Goal: Task Accomplishment & Management: Complete application form

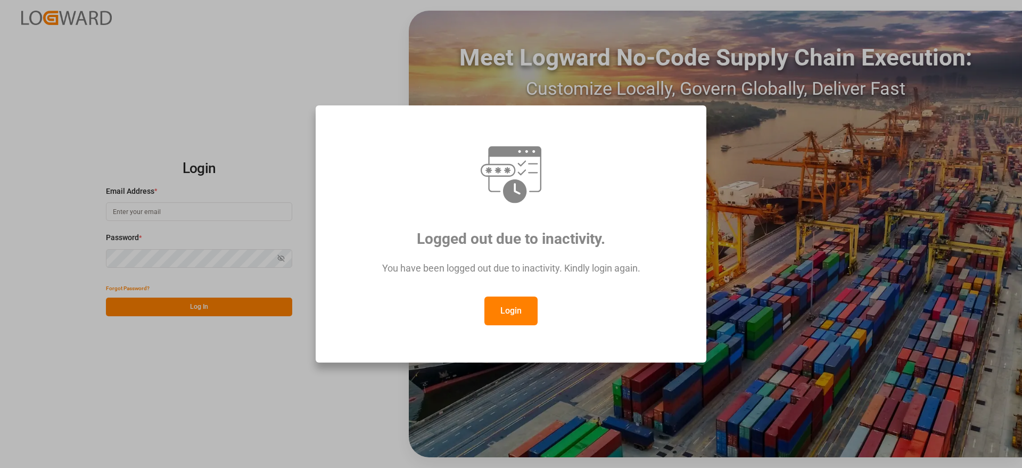
type input "[PERSON_NAME][EMAIL_ADDRESS][PERSON_NAME][DOMAIN_NAME]"
click at [516, 303] on button "Login" at bounding box center [510, 311] width 53 height 29
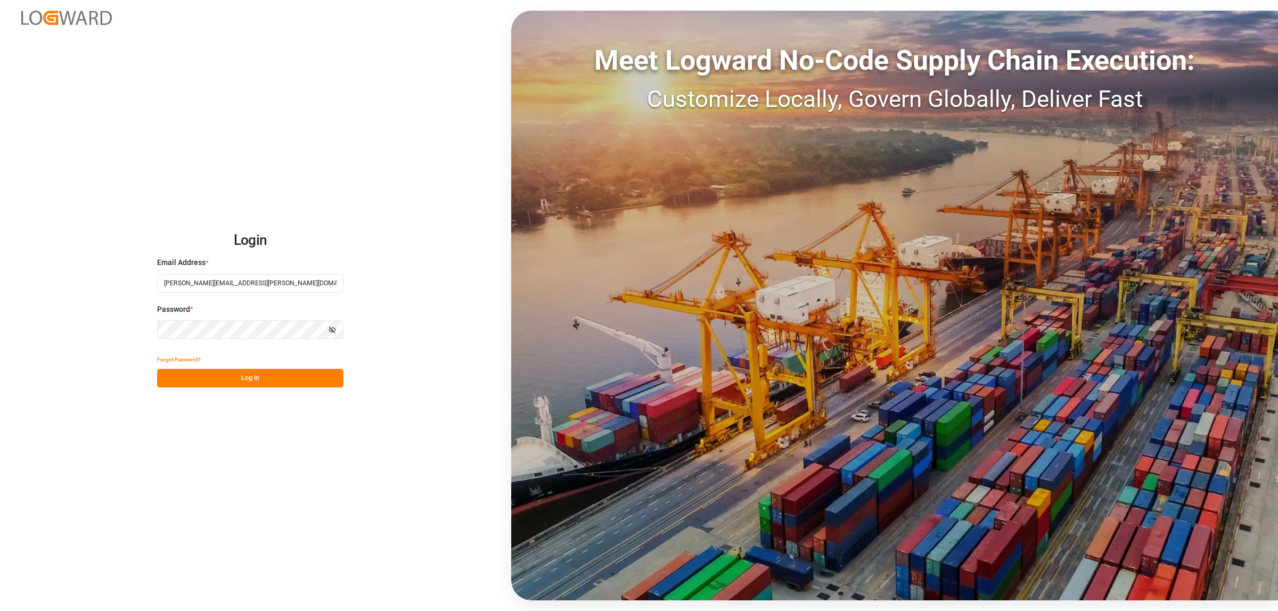
click at [240, 382] on button "Log In" at bounding box center [250, 378] width 186 height 19
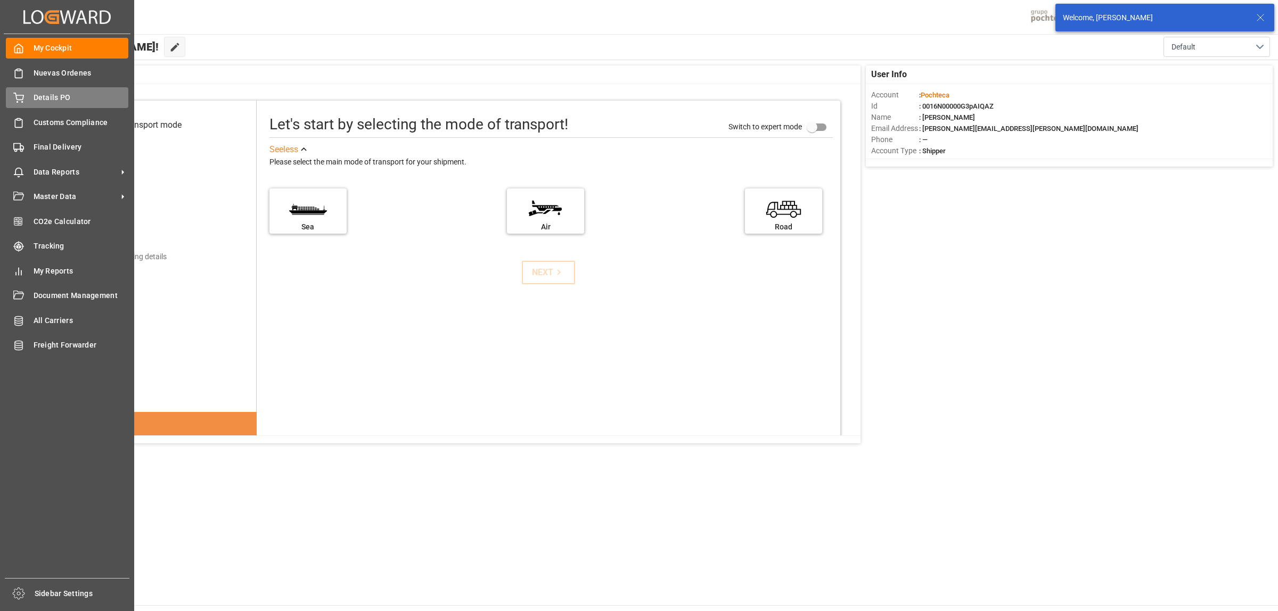
click at [50, 94] on span "Details PO" at bounding box center [81, 97] width 95 height 11
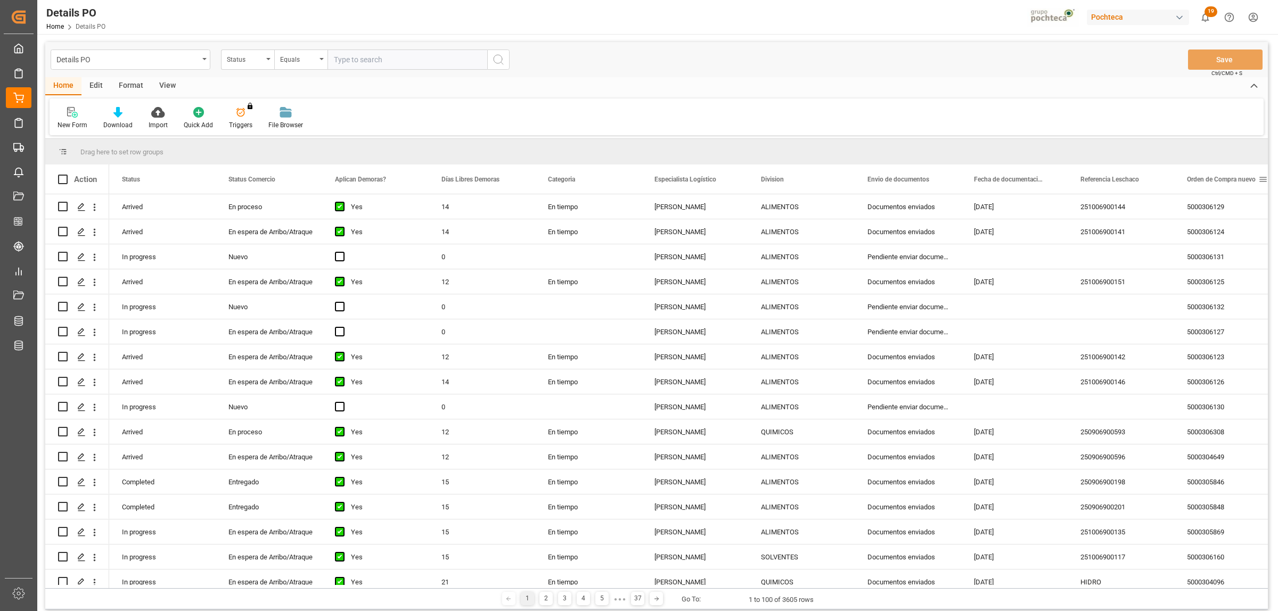
click at [1022, 177] on span at bounding box center [1263, 180] width 10 height 10
click at [1022, 182] on span "filter" at bounding box center [1227, 181] width 10 height 10
type input "5000307335"
click at [1022, 269] on button "Apply" at bounding box center [1223, 270] width 20 height 11
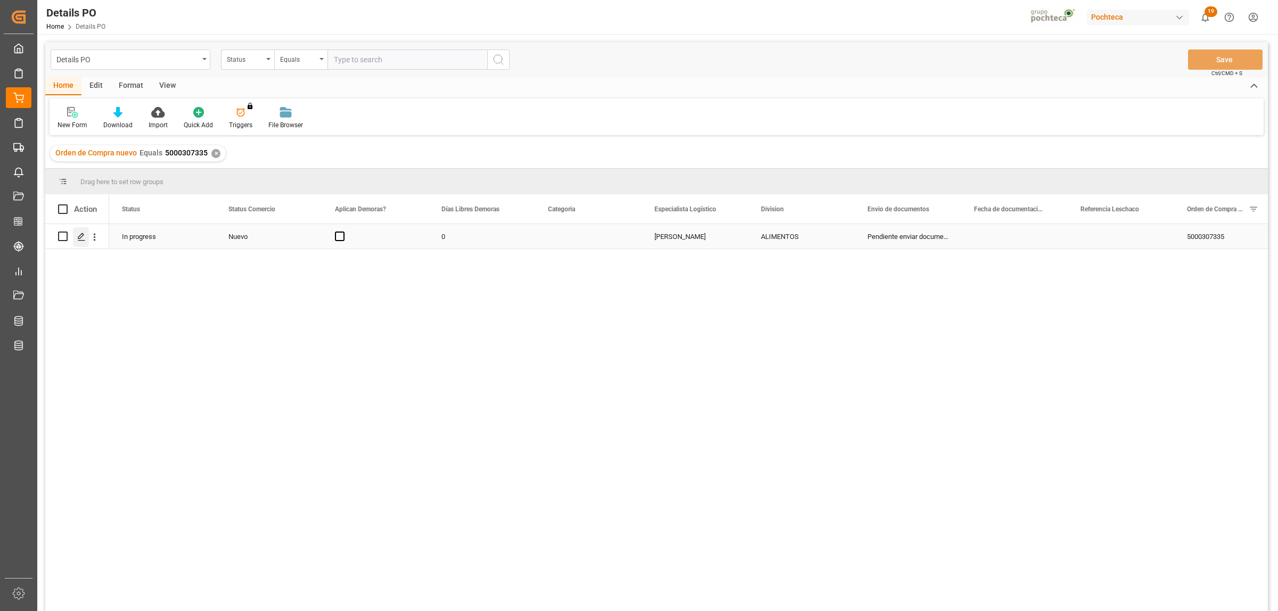
click at [75, 242] on div "Press SPACE to select this row." at bounding box center [81, 237] width 16 height 20
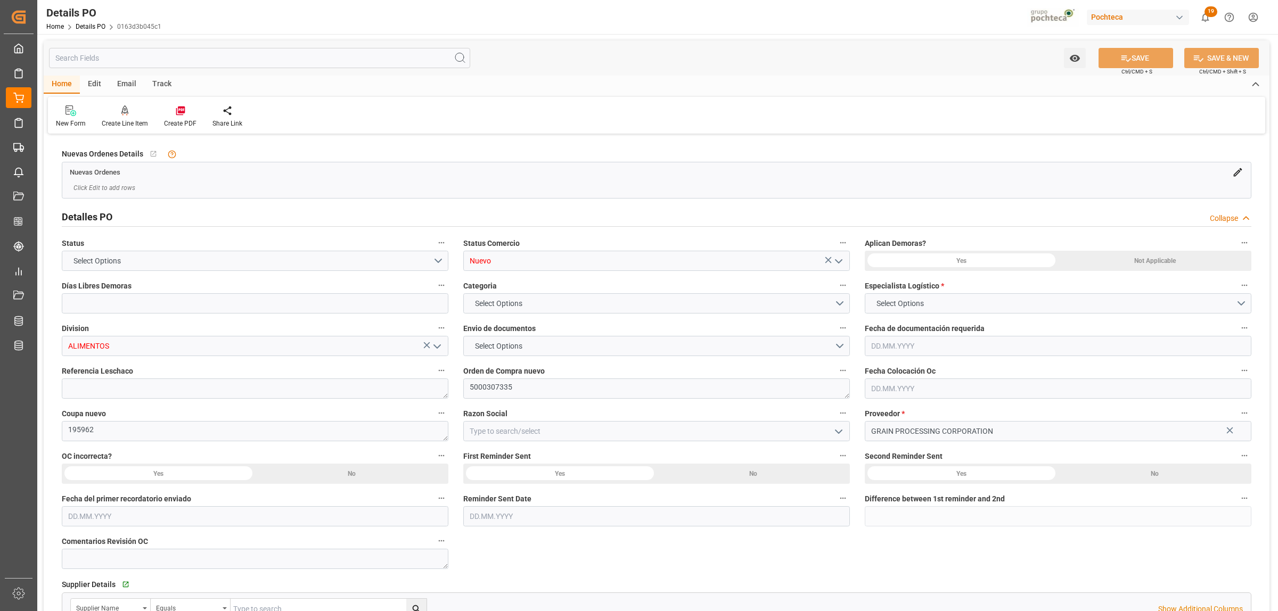
type input "0"
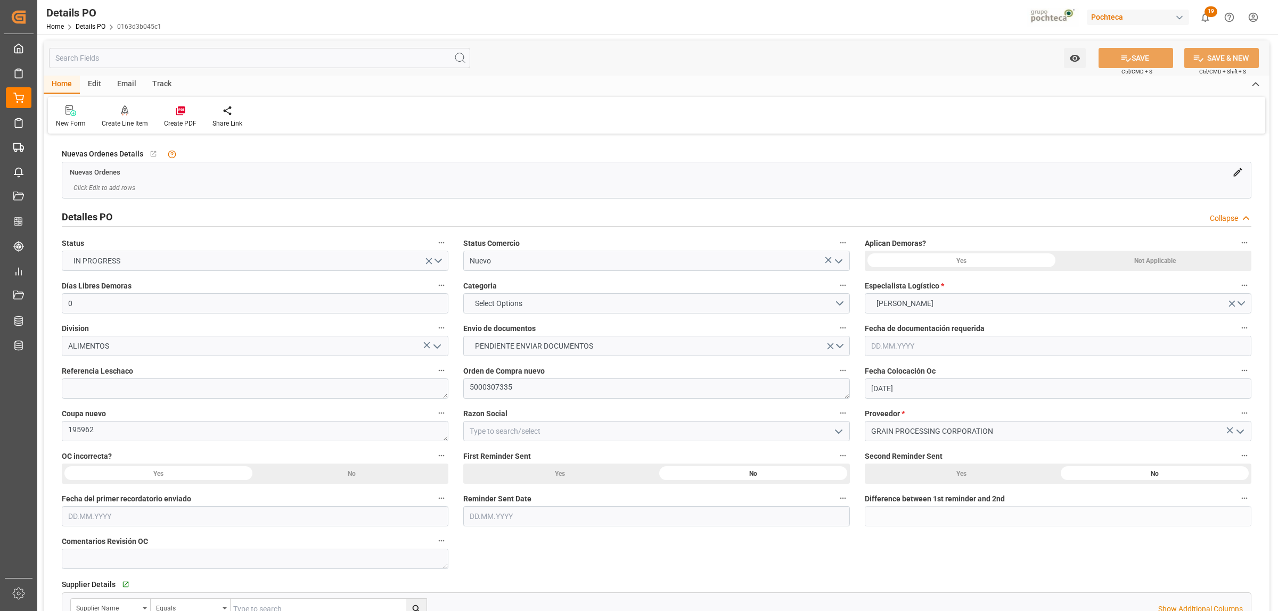
type input "[DATE]"
click at [839, 262] on polyline "open menu" at bounding box center [838, 261] width 6 height 3
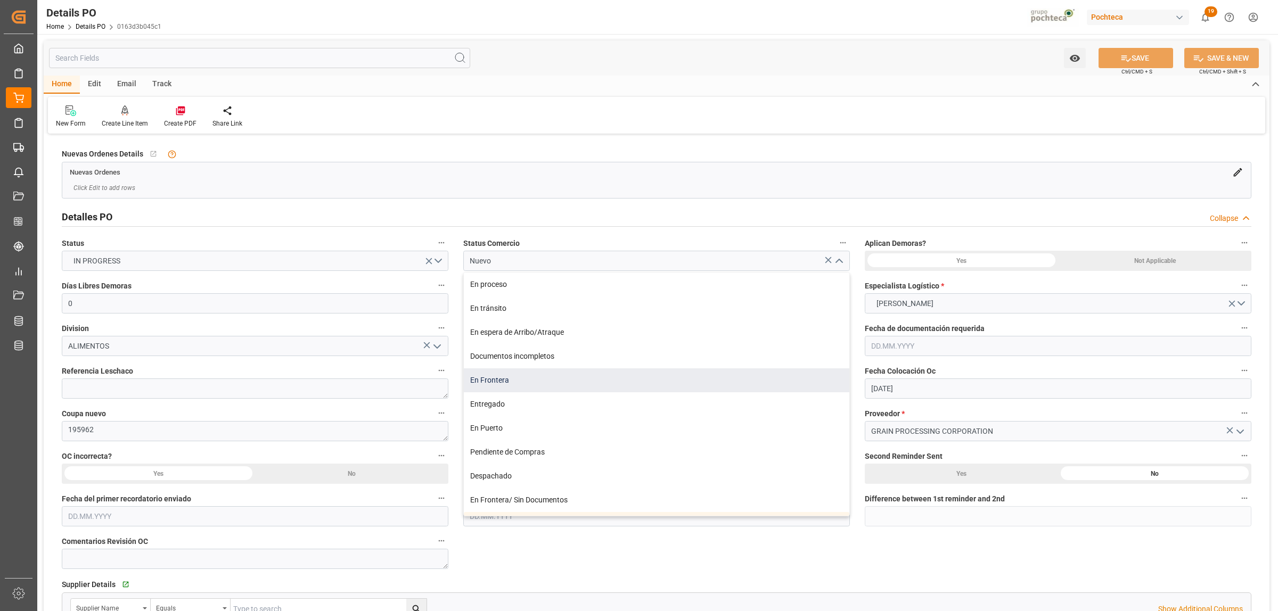
click at [509, 381] on div "En Frontera" at bounding box center [656, 380] width 385 height 24
type input "En Frontera"
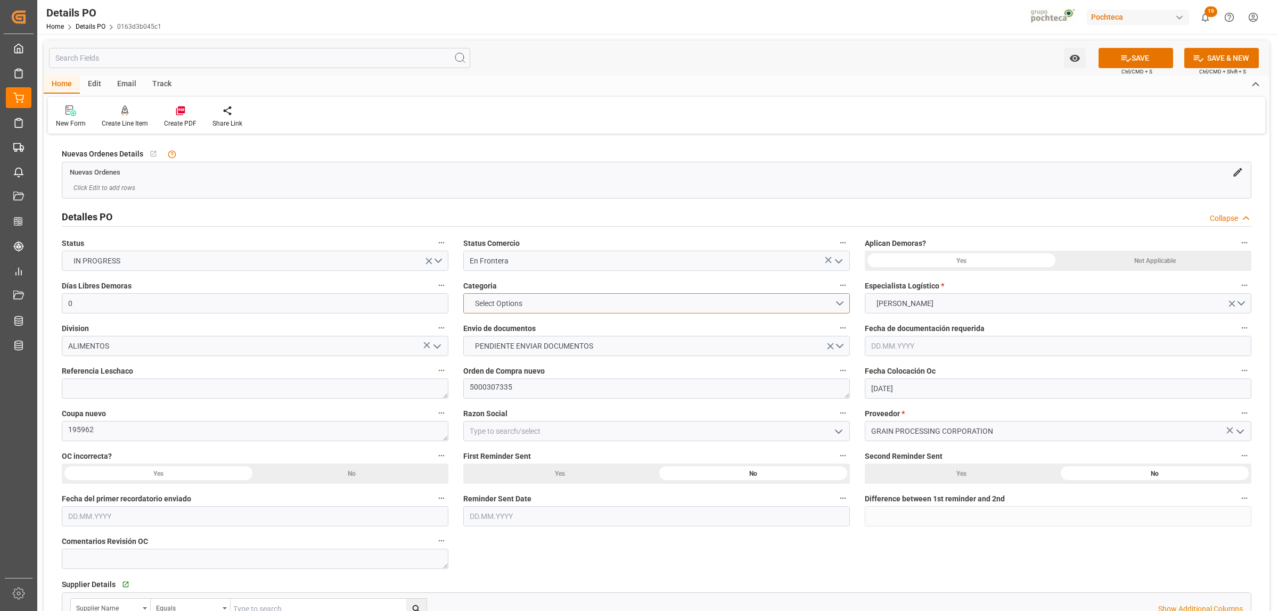
click at [845, 302] on button "Select Options" at bounding box center [656, 303] width 386 height 20
click at [511, 326] on div "EN TIEMPO" at bounding box center [656, 328] width 385 height 22
click at [833, 346] on icon "open menu" at bounding box center [830, 346] width 11 height 11
click at [838, 342] on button "Select Options" at bounding box center [656, 346] width 386 height 20
click at [554, 368] on div "DOCUMENTOS ENVIADOS" at bounding box center [656, 371] width 385 height 22
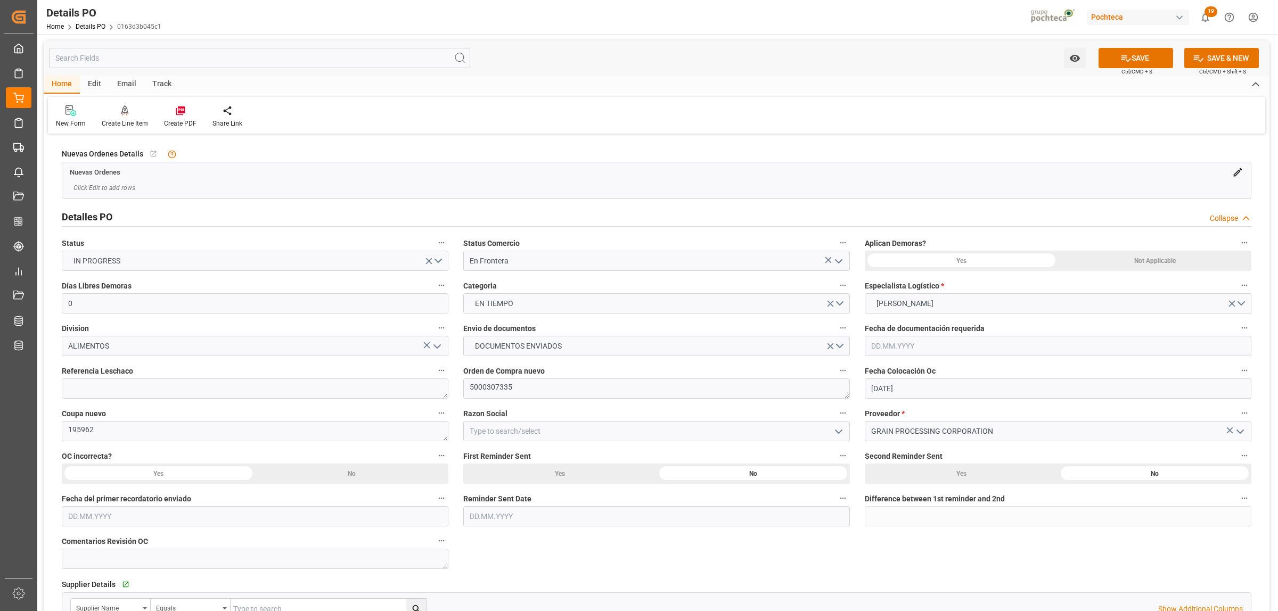
click at [842, 437] on icon "open menu" at bounding box center [838, 431] width 13 height 13
click at [522, 458] on div "Materias Primas" at bounding box center [656, 455] width 385 height 24
type input "Materias Primas"
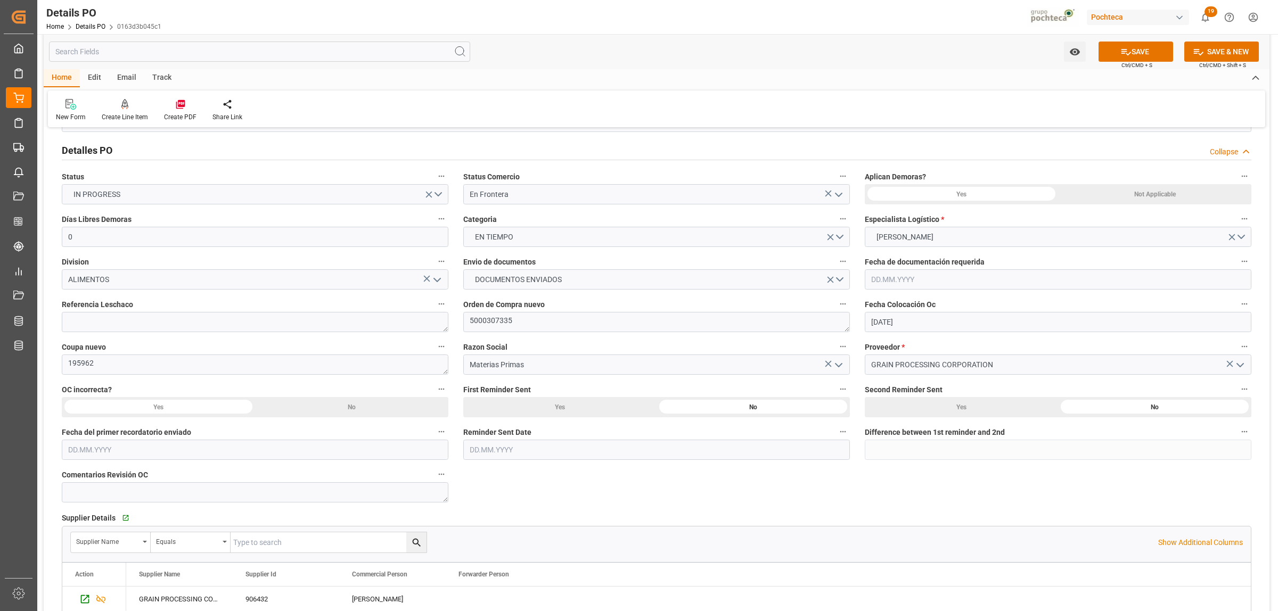
click at [1022, 190] on div "Not Applicable" at bounding box center [1154, 194] width 193 height 20
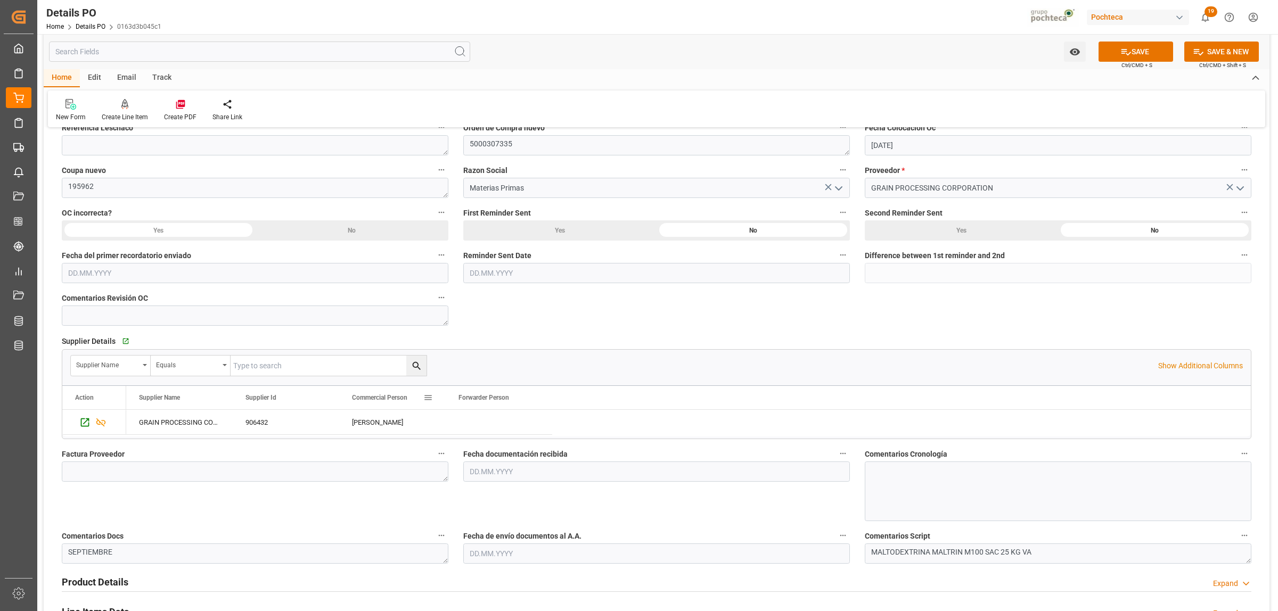
scroll to position [266, 0]
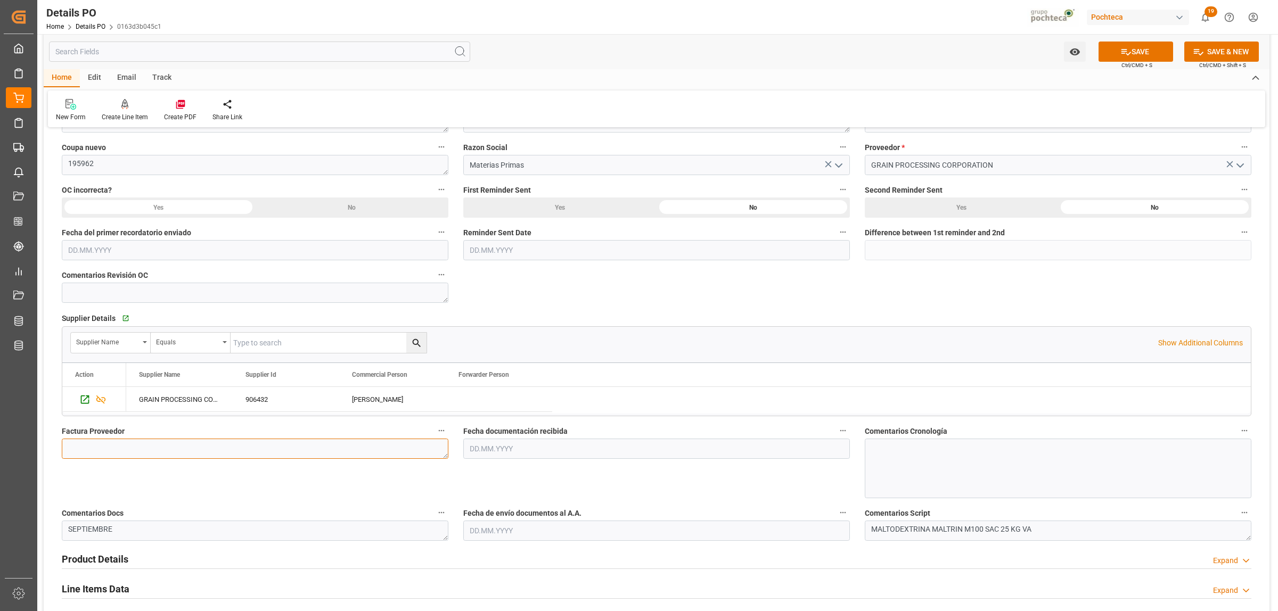
click at [179, 450] on textarea at bounding box center [255, 449] width 386 height 20
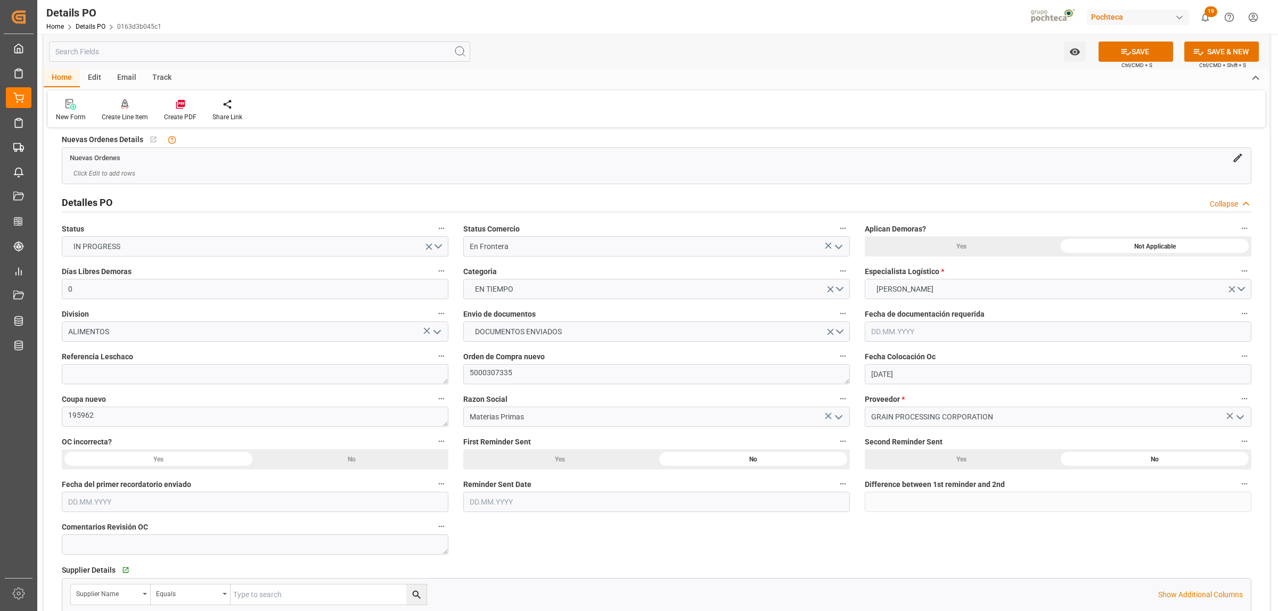
scroll to position [0, 0]
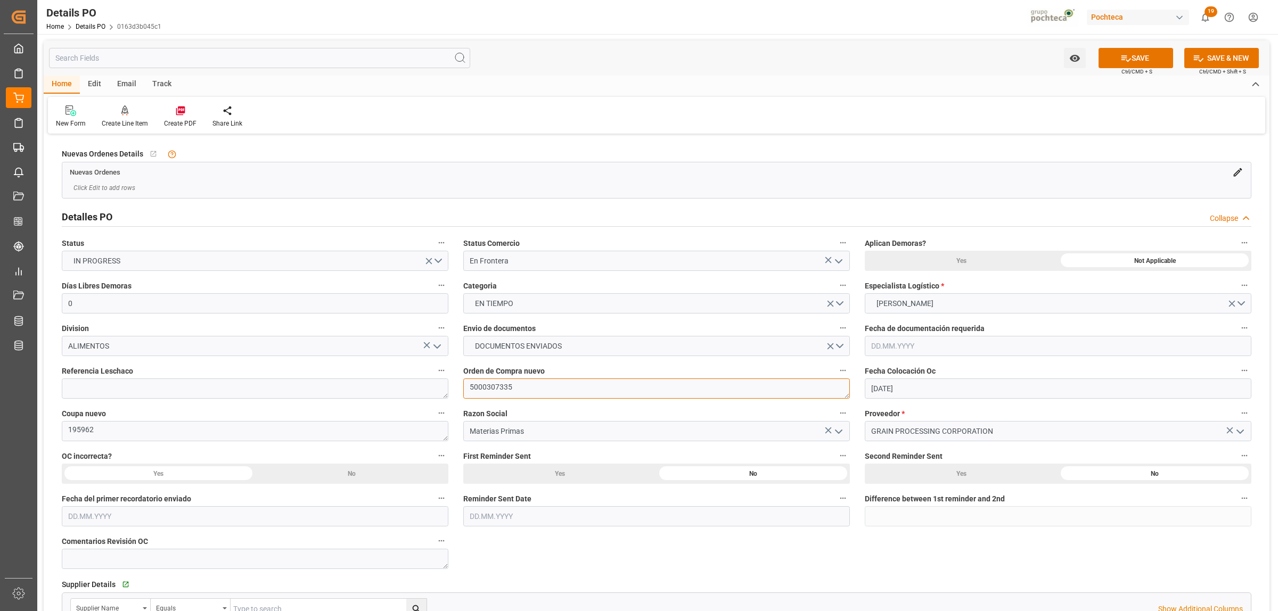
drag, startPoint x: 463, startPoint y: 389, endPoint x: 435, endPoint y: 389, distance: 28.2
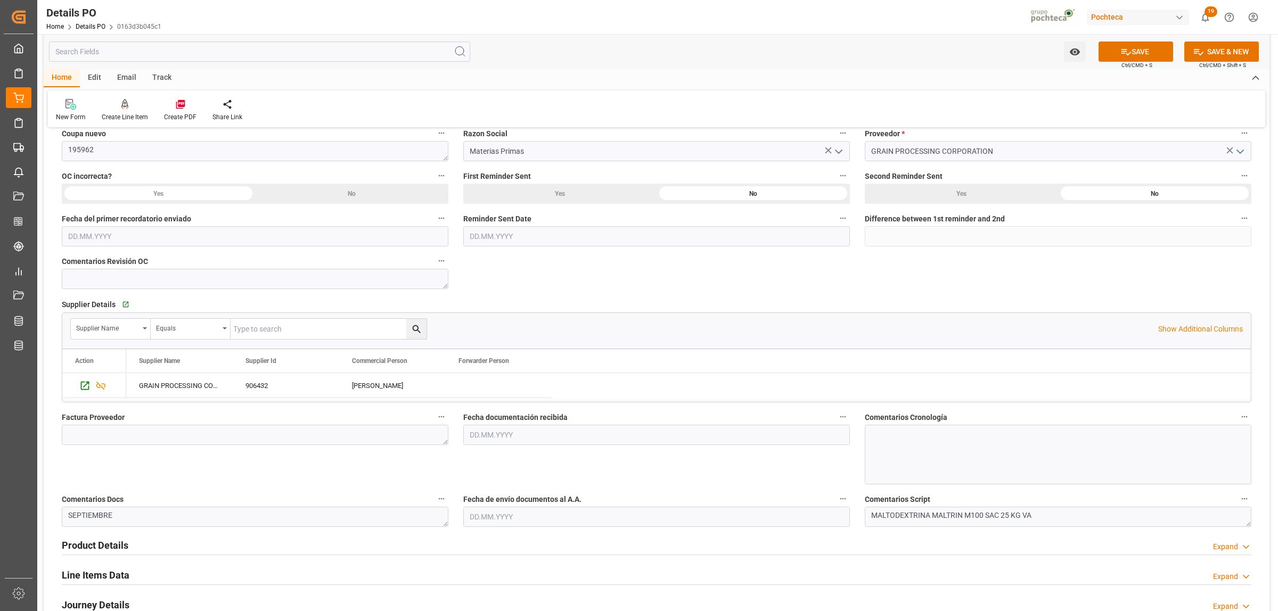
scroll to position [333, 0]
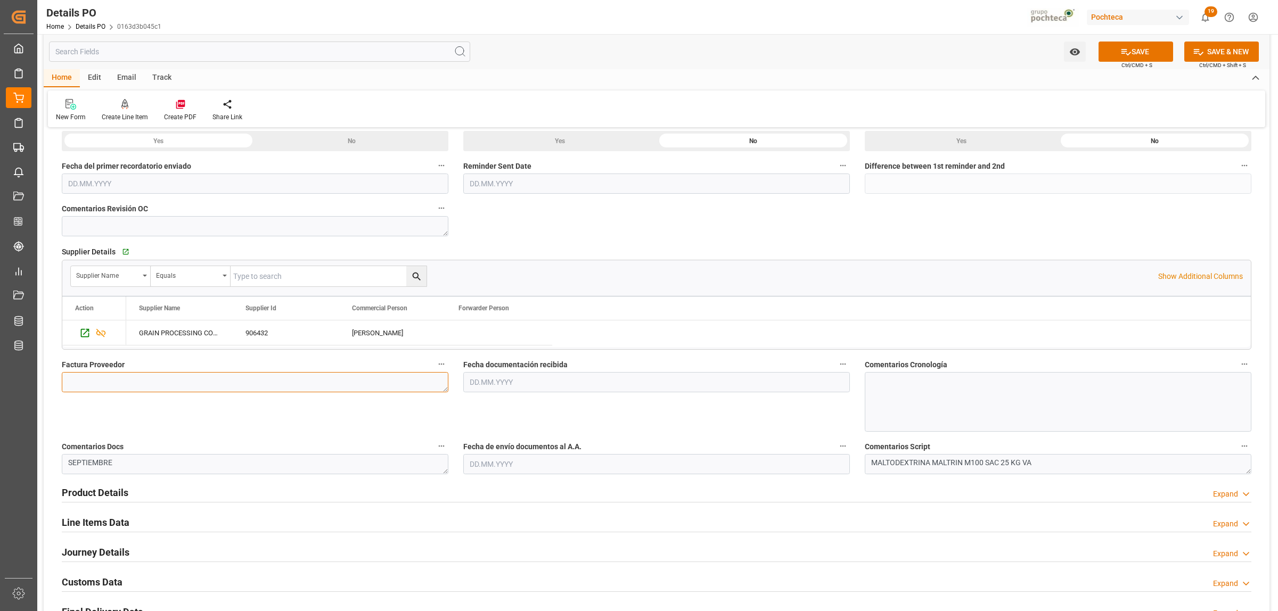
click at [103, 379] on textarea at bounding box center [255, 382] width 386 height 20
paste textarea ":010440415"
click at [65, 381] on textarea ":010440415" at bounding box center [255, 382] width 386 height 20
type textarea "010440415"
click at [532, 387] on input "text" at bounding box center [656, 382] width 386 height 20
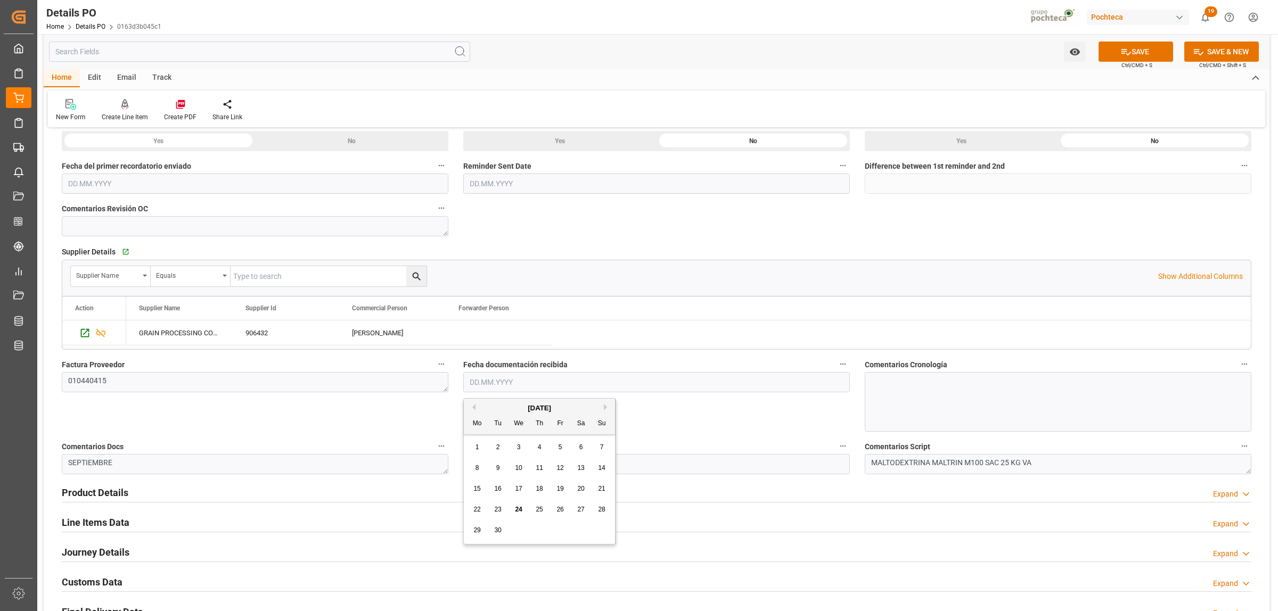
click at [515, 467] on span "24" at bounding box center [518, 509] width 7 height 7
type input "[DATE]"
click at [498, 461] on input "text" at bounding box center [656, 464] width 386 height 20
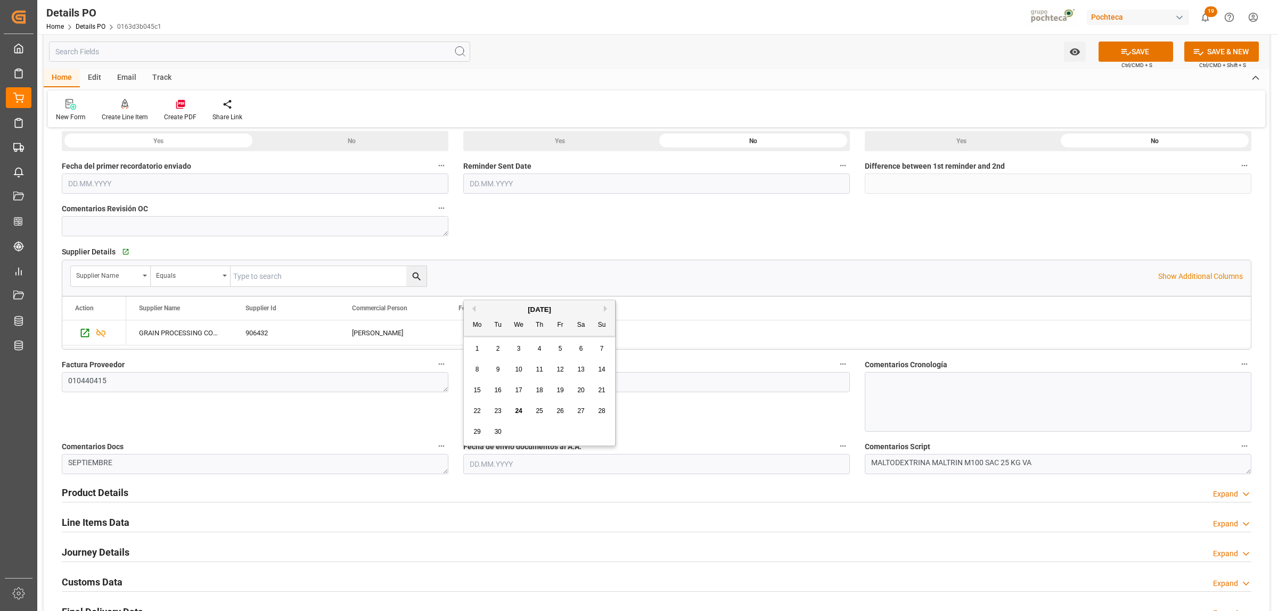
click at [520, 409] on span "24" at bounding box center [518, 410] width 7 height 7
type input "[DATE]"
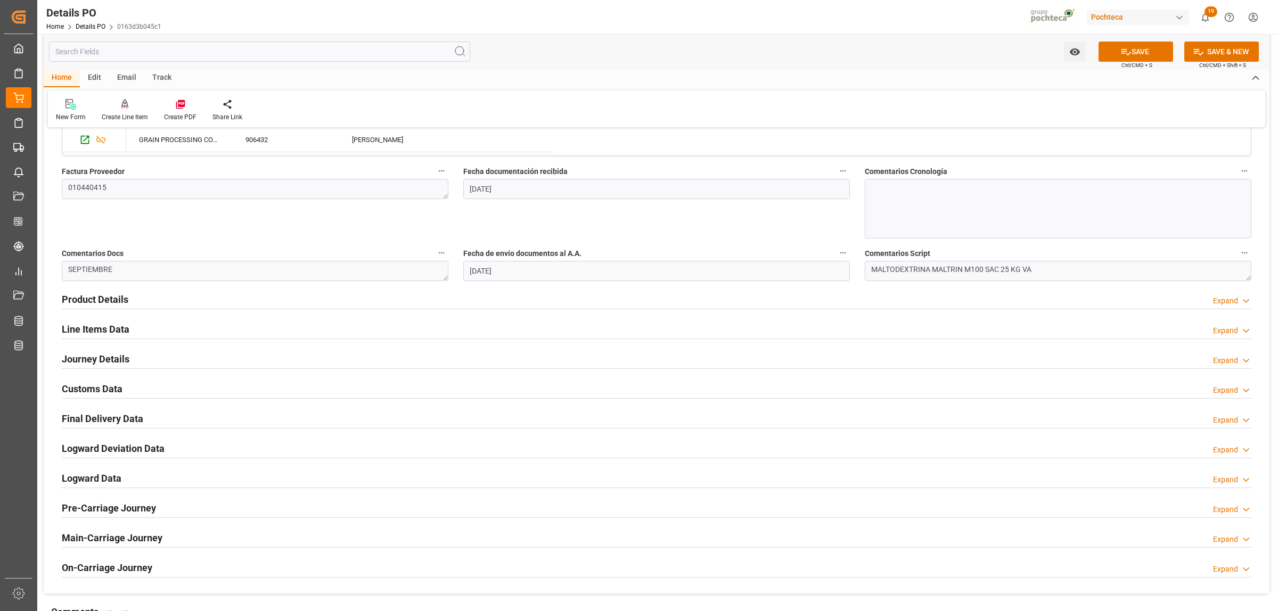
scroll to position [532, 0]
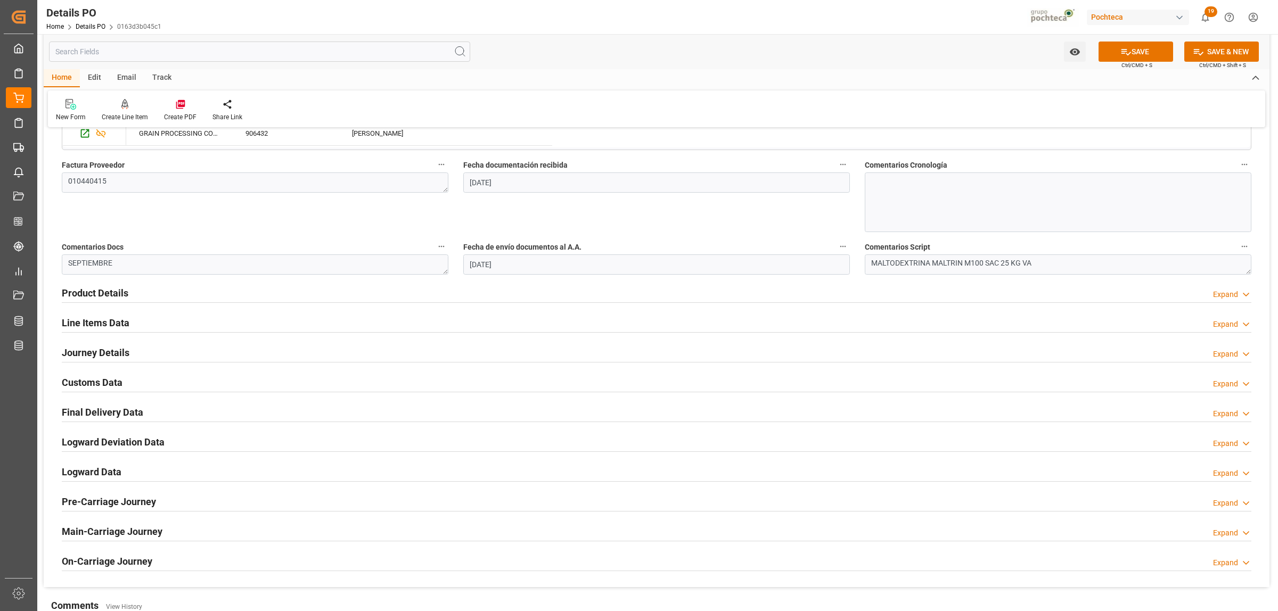
click at [110, 293] on h2 "Product Details" at bounding box center [95, 293] width 67 height 14
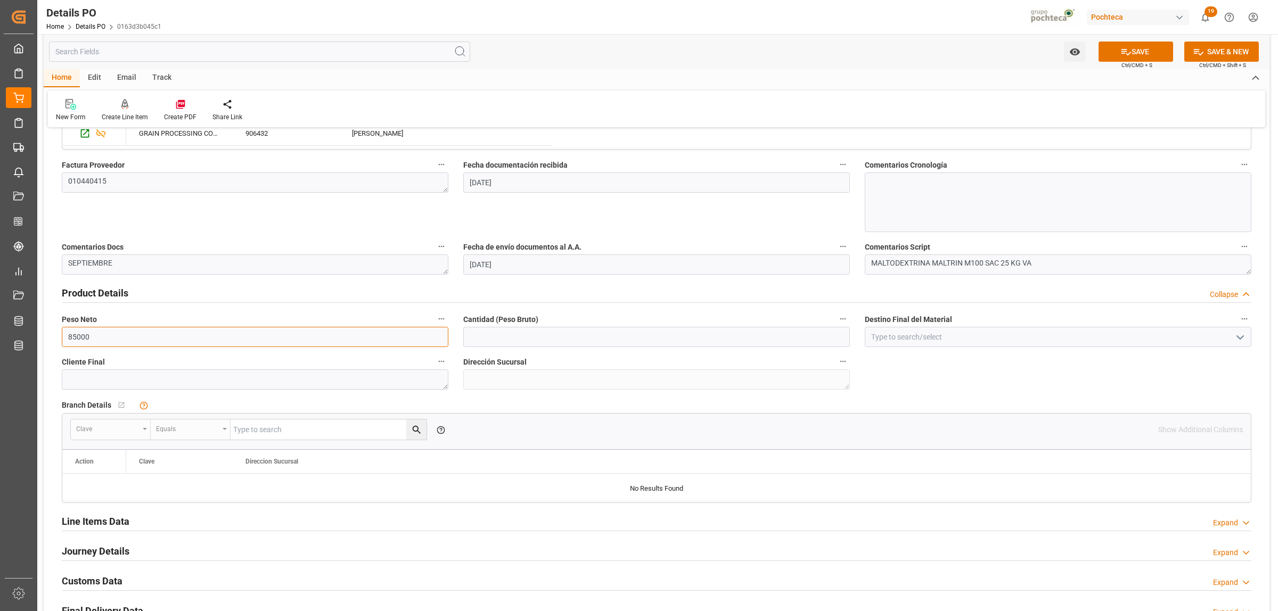
drag, startPoint x: 96, startPoint y: 345, endPoint x: 65, endPoint y: 345, distance: 30.9
click at [65, 345] on input "85000" at bounding box center [255, 337] width 386 height 20
click at [485, 333] on input "text" at bounding box center [656, 337] width 386 height 20
paste input "85000"
type input "85000"
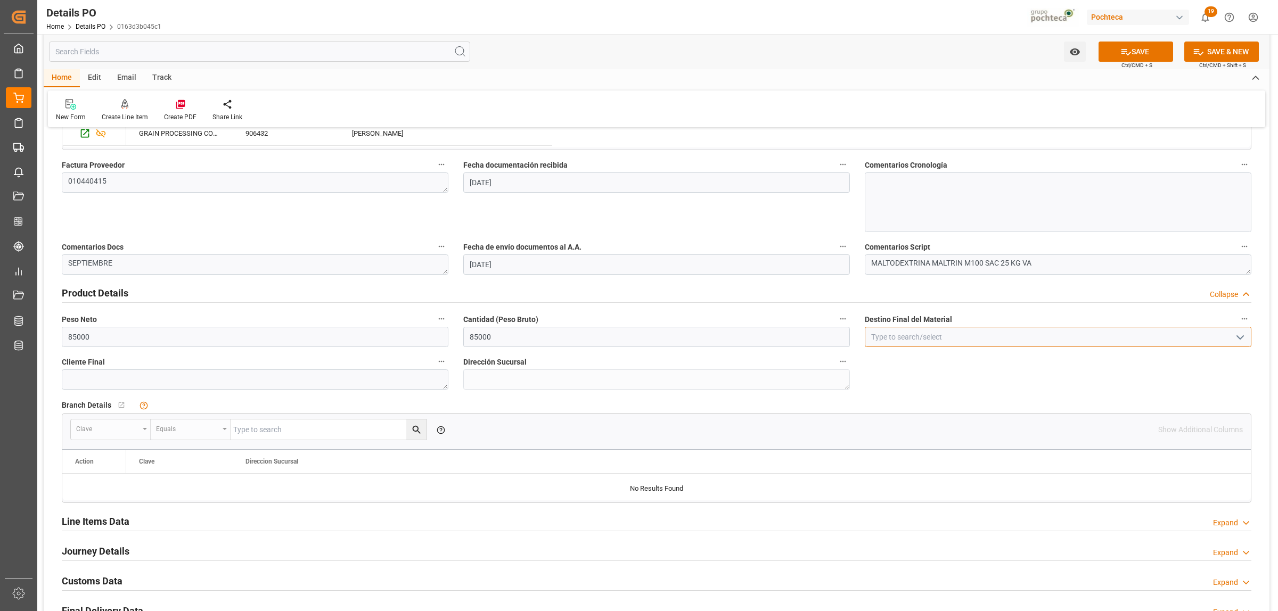
click at [1022, 338] on input at bounding box center [1058, 337] width 386 height 20
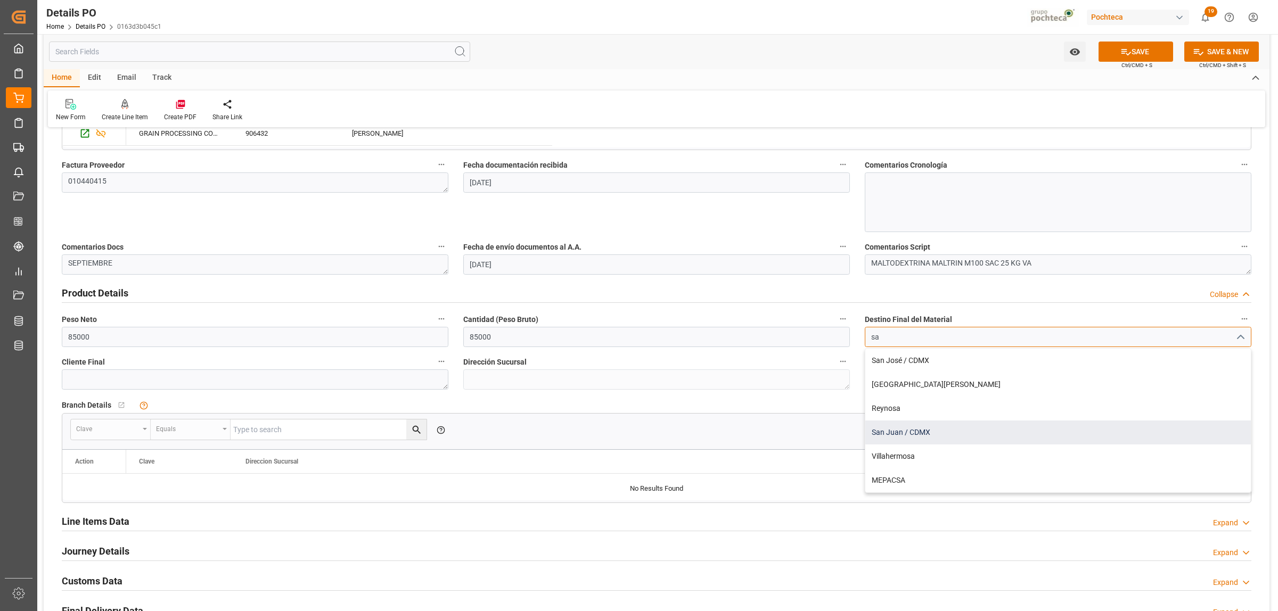
click at [908, 433] on div "San Juan / CDMX" at bounding box center [1057, 433] width 385 height 24
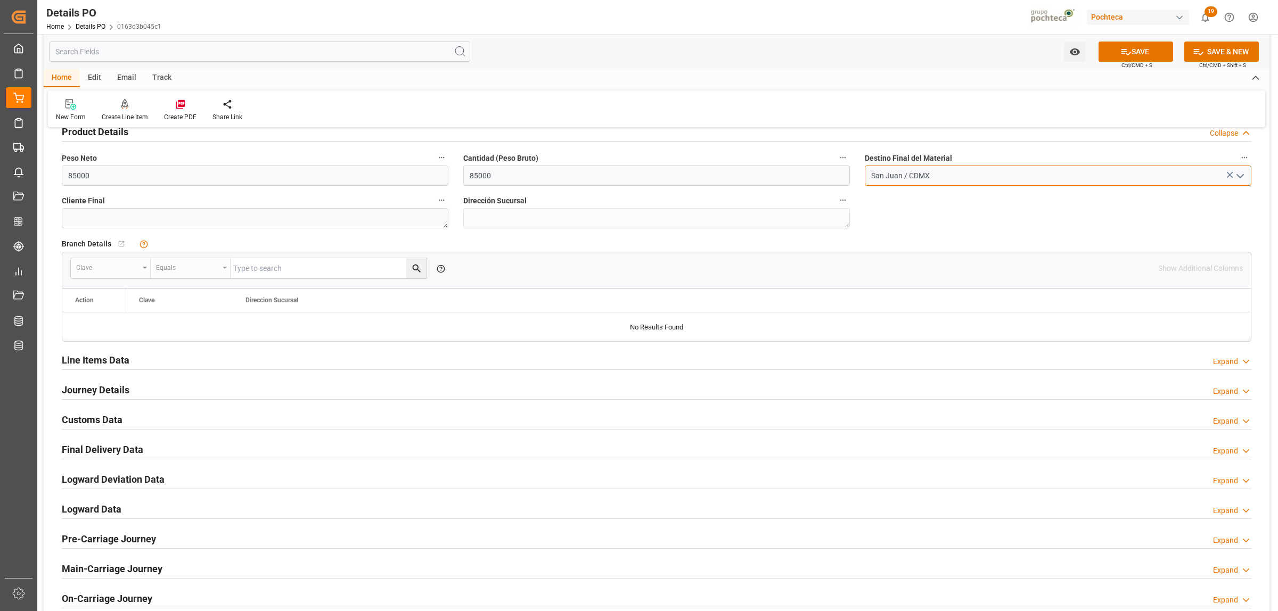
scroll to position [732, 0]
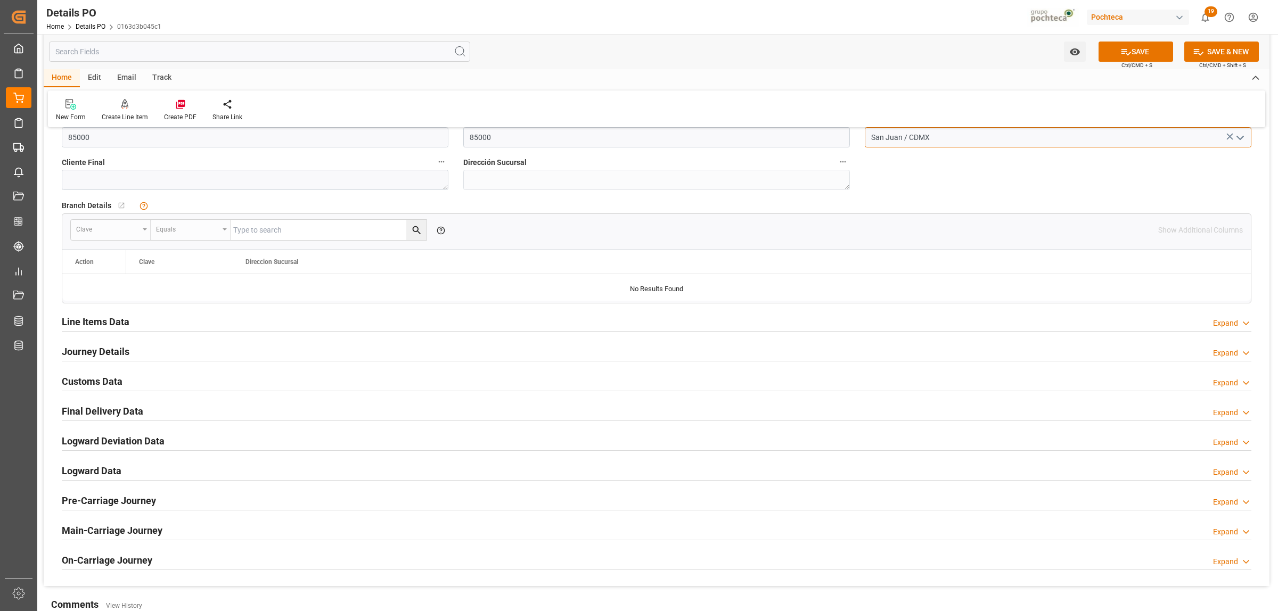
type input "San Juan / CDMX"
click at [121, 322] on h2 "Line Items Data" at bounding box center [96, 322] width 68 height 14
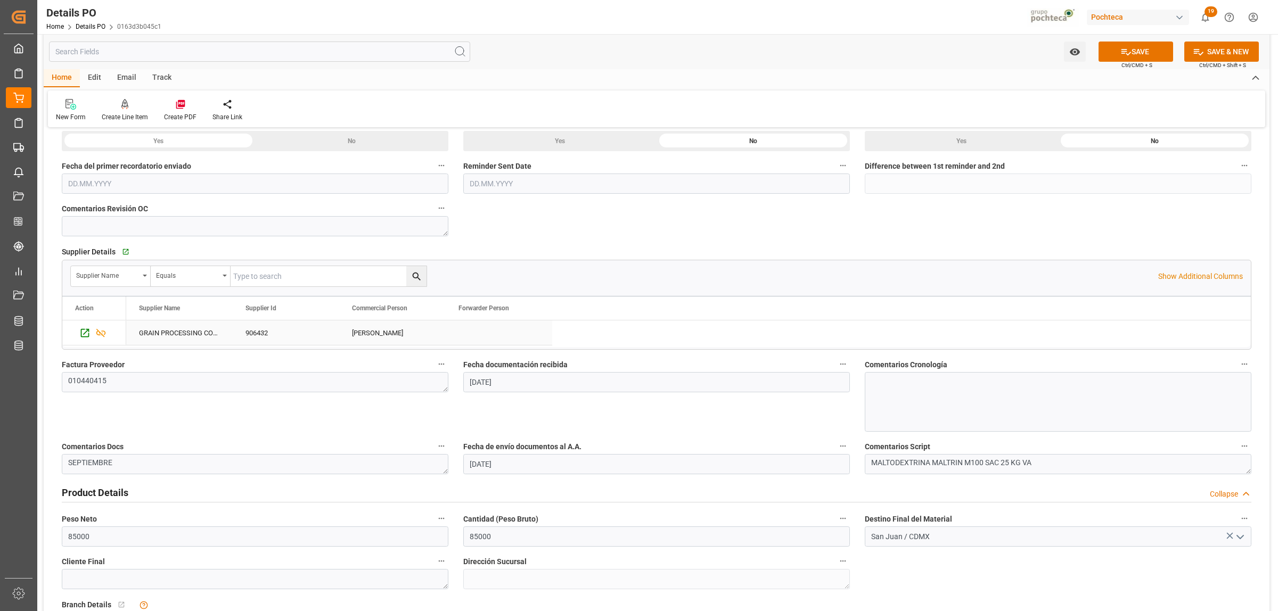
scroll to position [133, 0]
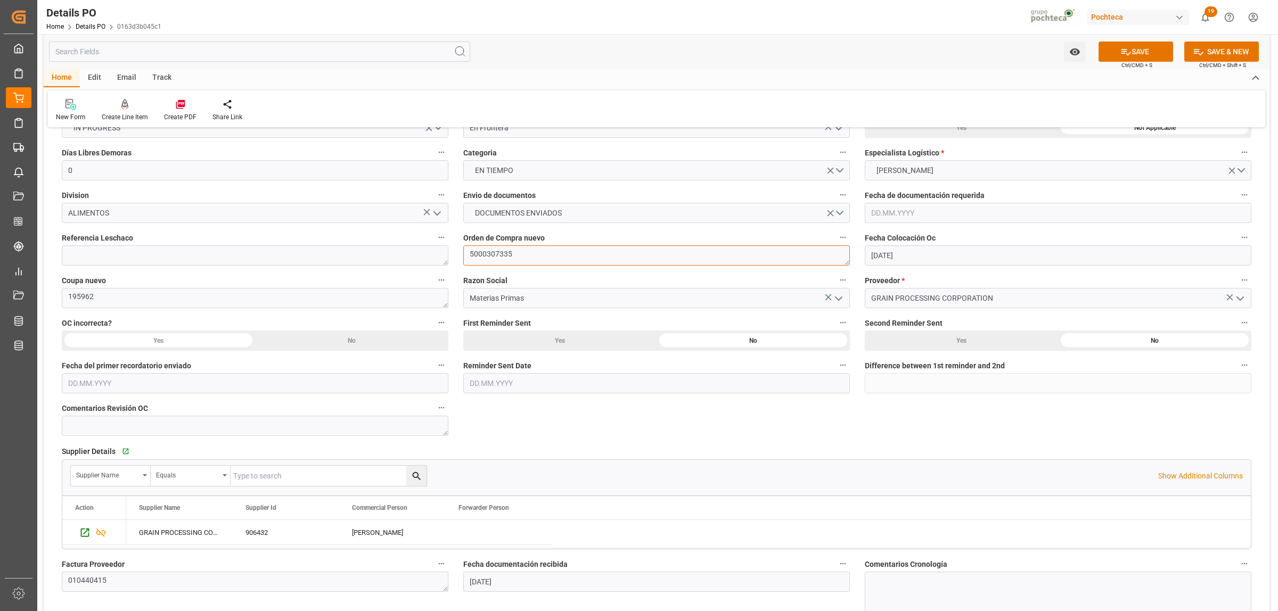
click at [506, 260] on textarea "5000307335" at bounding box center [656, 255] width 386 height 20
drag, startPoint x: 511, startPoint y: 257, endPoint x: 465, endPoint y: 257, distance: 46.3
click at [465, 257] on textarea "5000307335" at bounding box center [656, 255] width 386 height 20
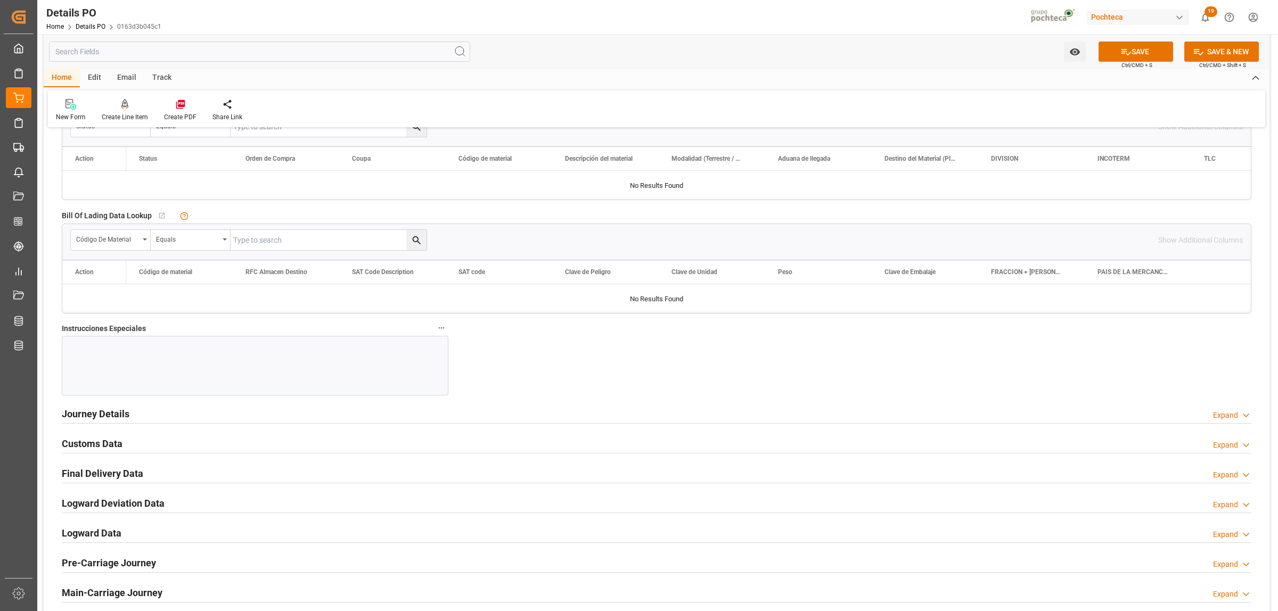
scroll to position [1065, 0]
click at [112, 419] on h2 "Journey Details" at bounding box center [96, 413] width 68 height 14
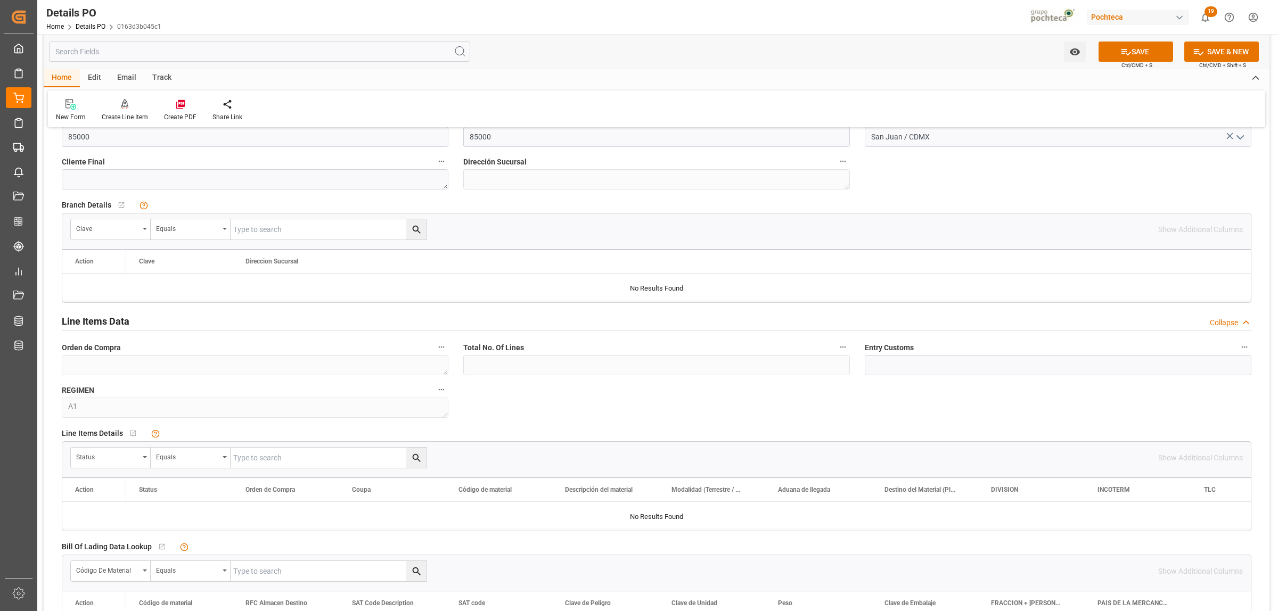
scroll to position [732, 0]
click at [144, 458] on icon "open menu" at bounding box center [145, 458] width 4 height 2
click at [91, 467] on div "Orden de Compra" at bounding box center [150, 530] width 159 height 22
click at [246, 464] on input "text" at bounding box center [329, 458] width 196 height 20
paste input "5000307335"
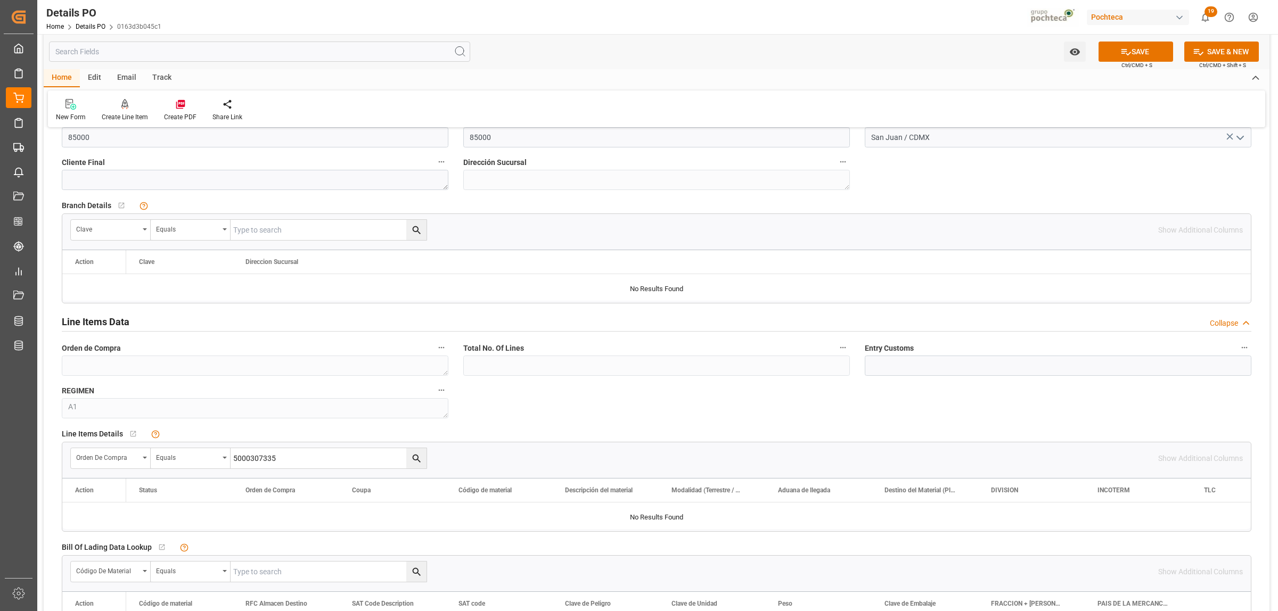
type input "5000307335"
click at [410, 459] on button "search button" at bounding box center [416, 458] width 20 height 20
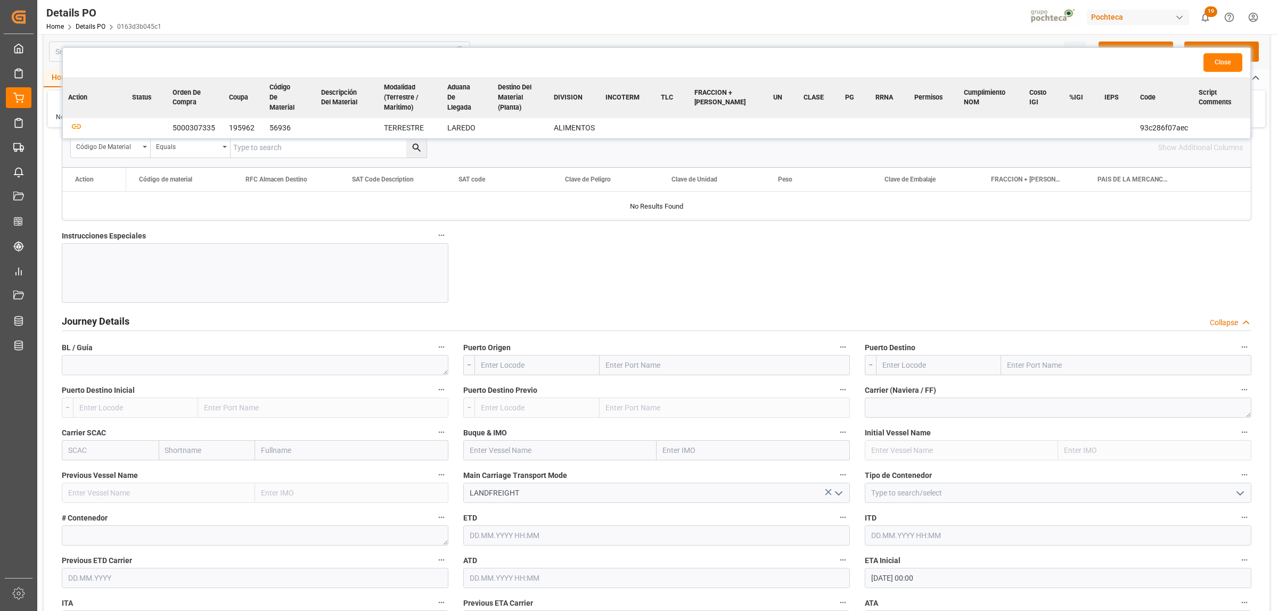
scroll to position [1198, 0]
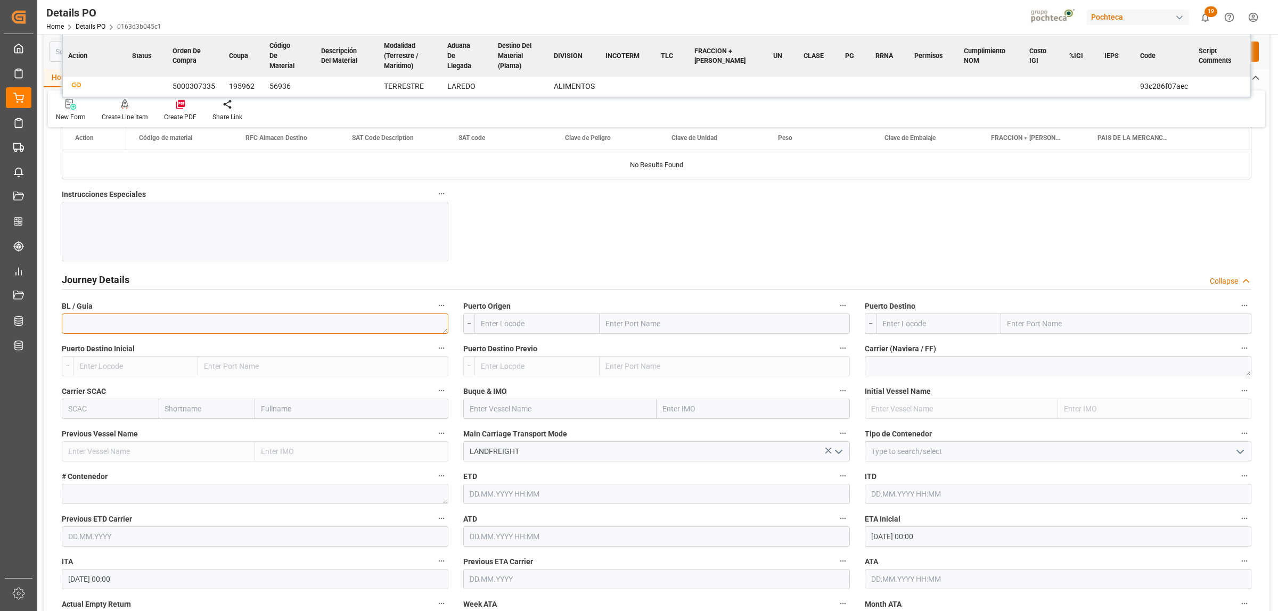
click at [108, 326] on textarea at bounding box center [255, 324] width 386 height 20
click at [367, 322] on textarea at bounding box center [255, 324] width 386 height 20
paste textarea "32259100000718008"
type textarea "32259100000718008"
click at [620, 331] on input "text" at bounding box center [724, 324] width 250 height 20
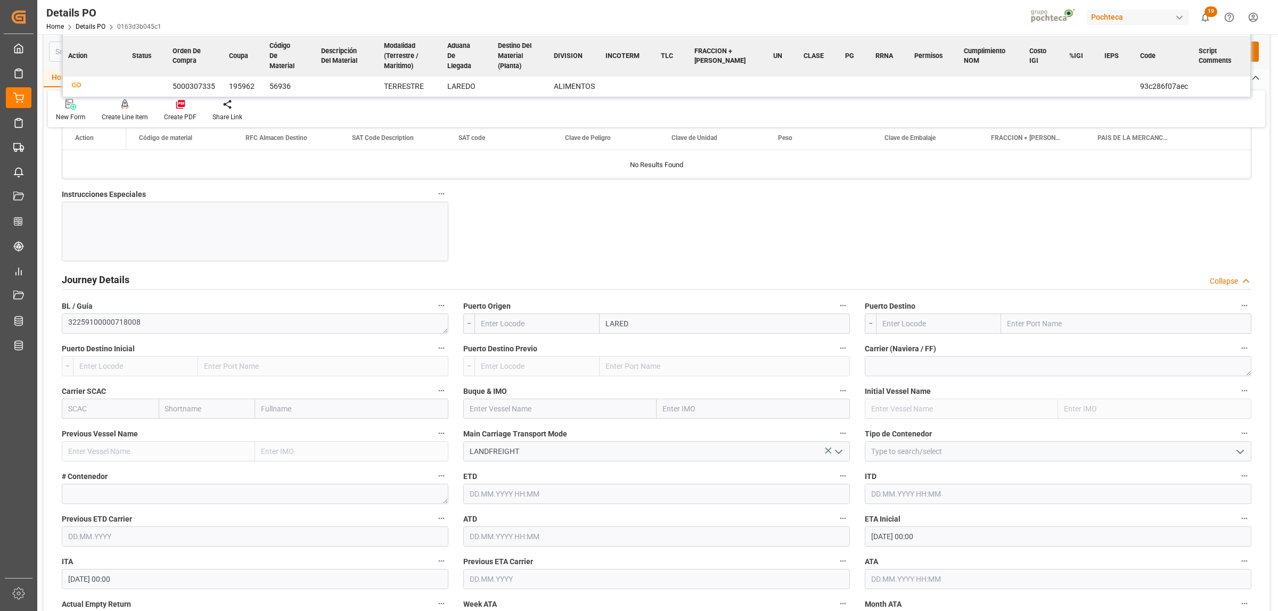
type input "LAREDO"
click at [629, 375] on b "Laredo" at bounding box center [618, 371] width 24 height 9
type input "USLRD"
type input "Laredo"
click at [1021, 320] on input "text" at bounding box center [1126, 324] width 250 height 20
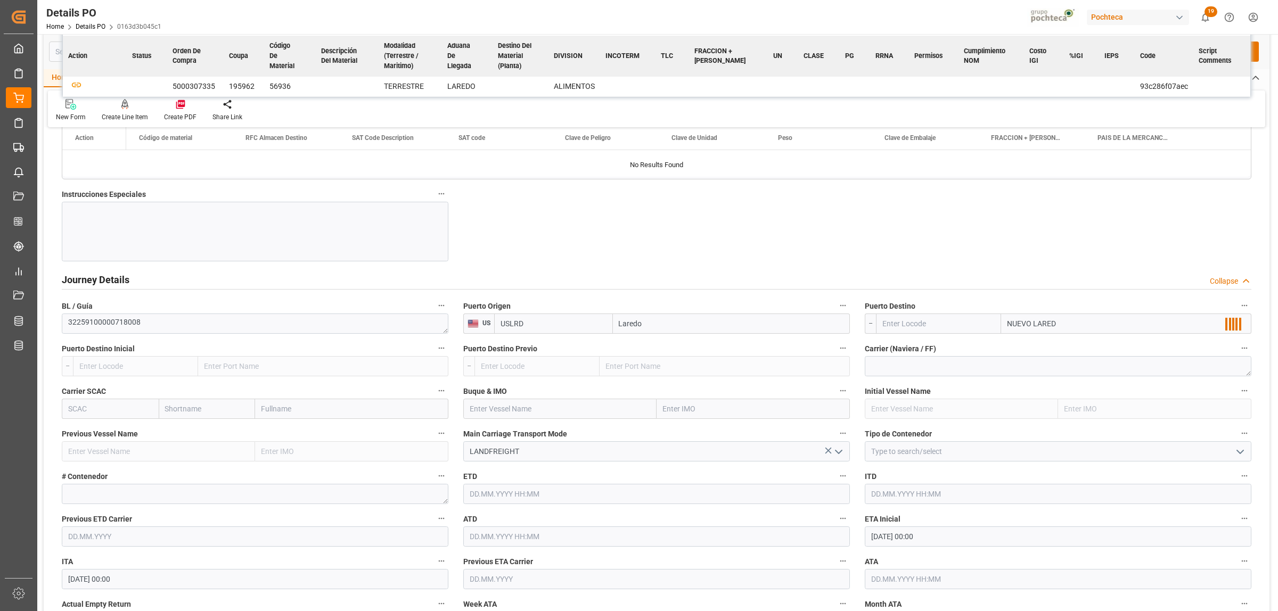
type input "NUEVO LAREDO"
click at [1022, 348] on b "Nuevo Laredo" at bounding box center [1031, 347] width 47 height 9
type input "MXNLD"
type input "Nuevo Laredo"
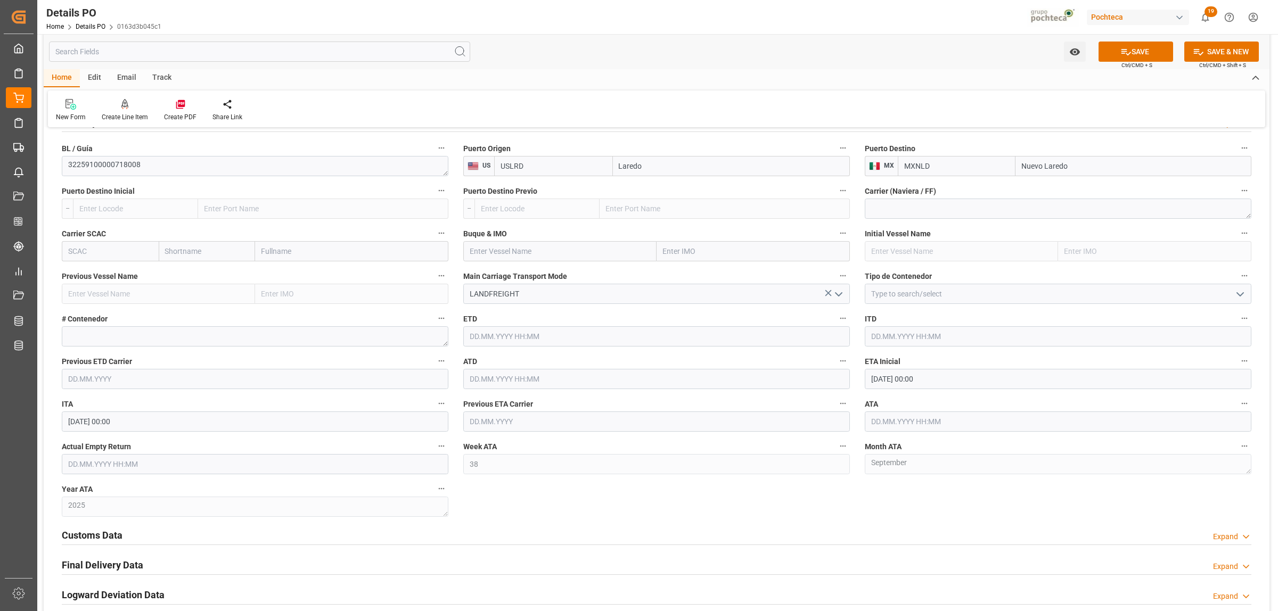
scroll to position [1397, 0]
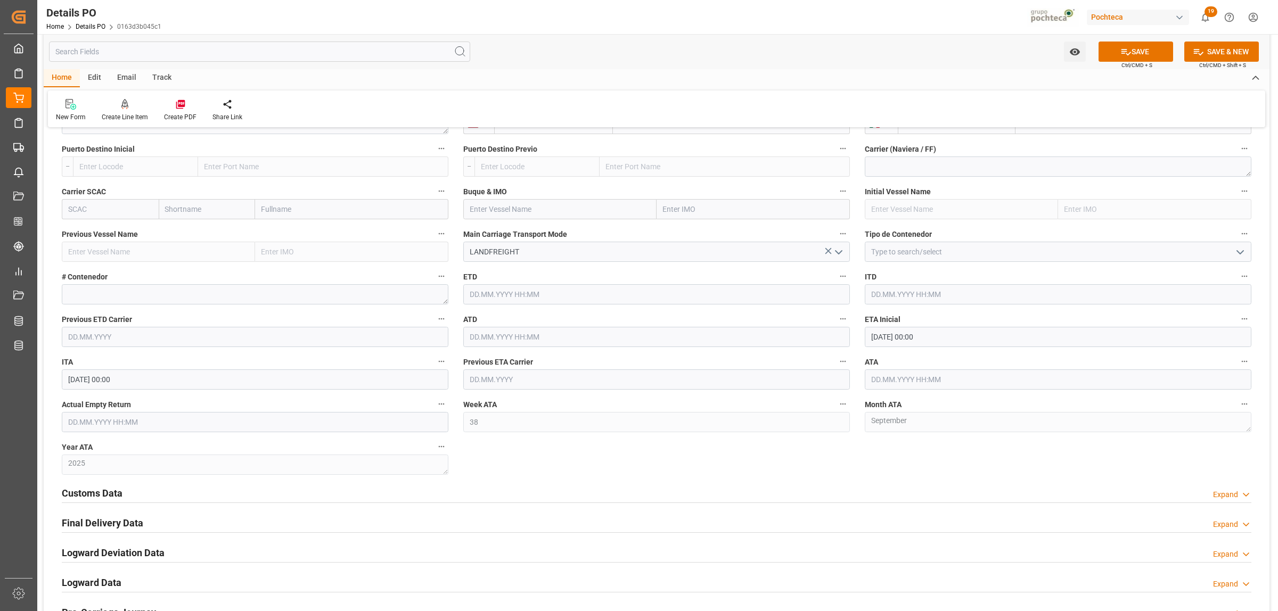
click at [1022, 256] on icon "open menu" at bounding box center [1239, 252] width 13 height 13
click at [887, 276] on div "CARROTANQUE" at bounding box center [1057, 276] width 385 height 24
type input "CARROTANQUE"
click at [150, 294] on textarea at bounding box center [255, 294] width 386 height 20
paste textarea "TILX6652"
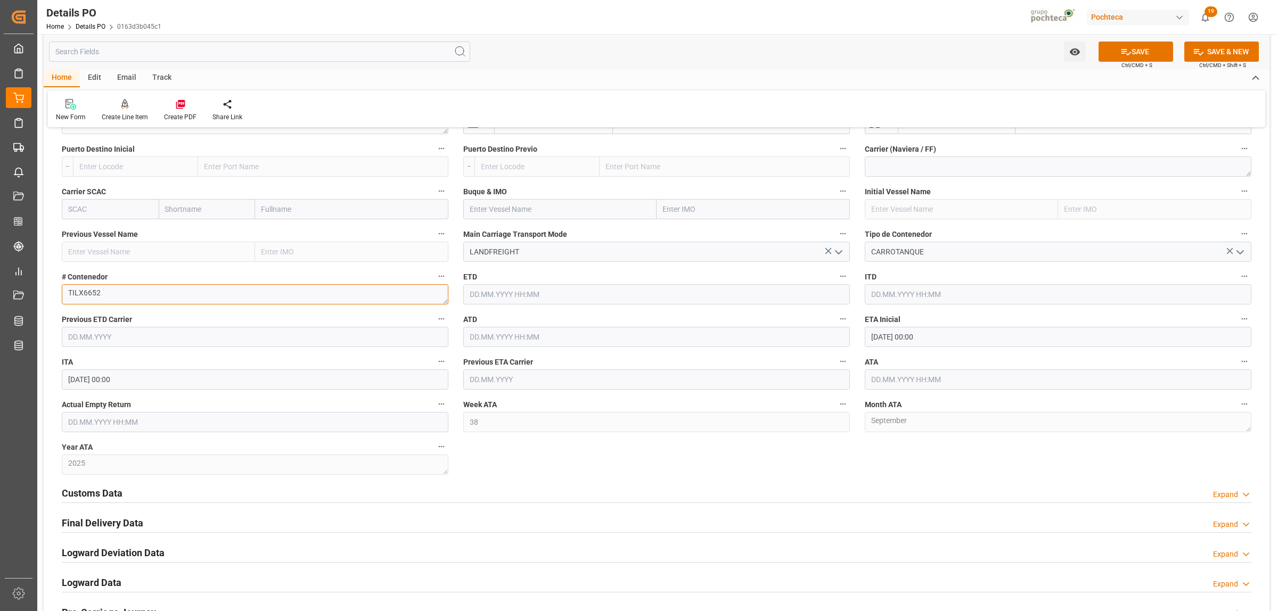
type textarea "TILX6652"
click at [901, 336] on input "[DATE] 00:00" at bounding box center [1058, 337] width 386 height 20
click at [902, 467] on span "23" at bounding box center [898, 465] width 7 height 7
type input "[DATE] 00:00"
drag, startPoint x: 810, startPoint y: 463, endPoint x: 804, endPoint y: 478, distance: 15.5
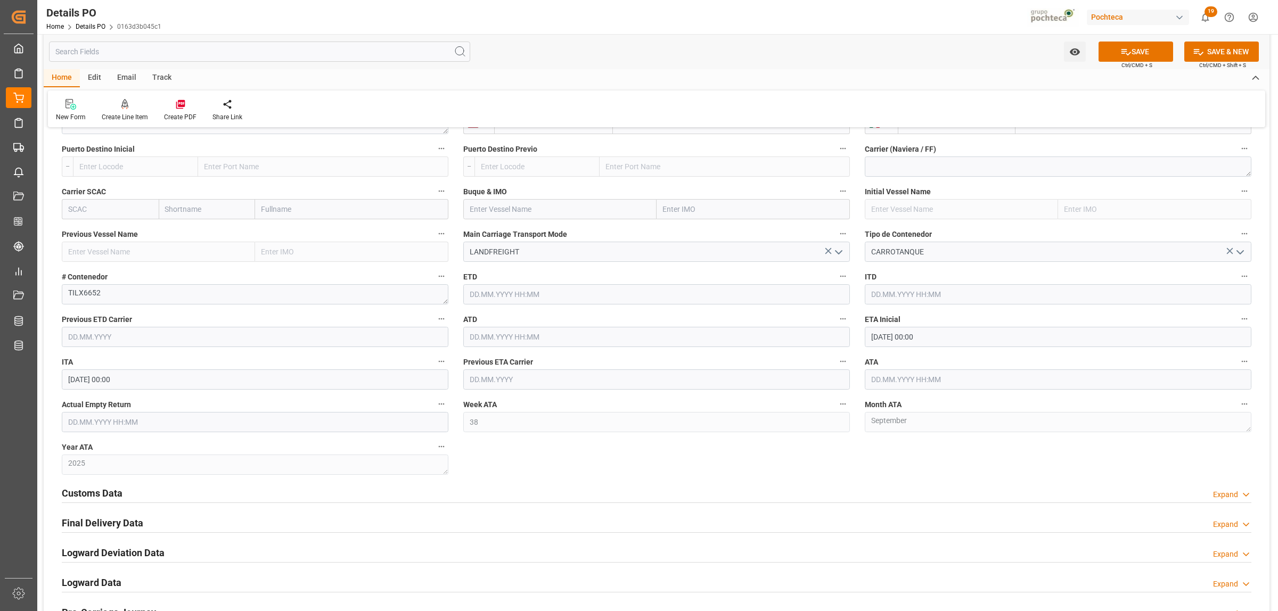
click at [101, 467] on h2 "Customs Data" at bounding box center [92, 493] width 61 height 14
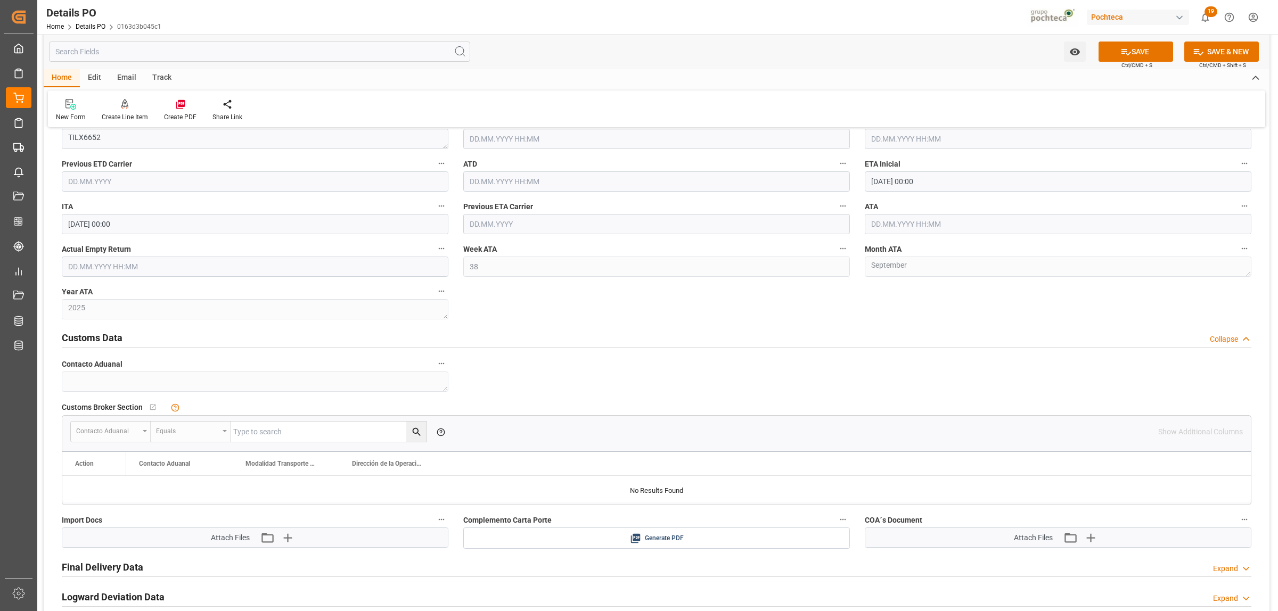
scroll to position [1664, 0]
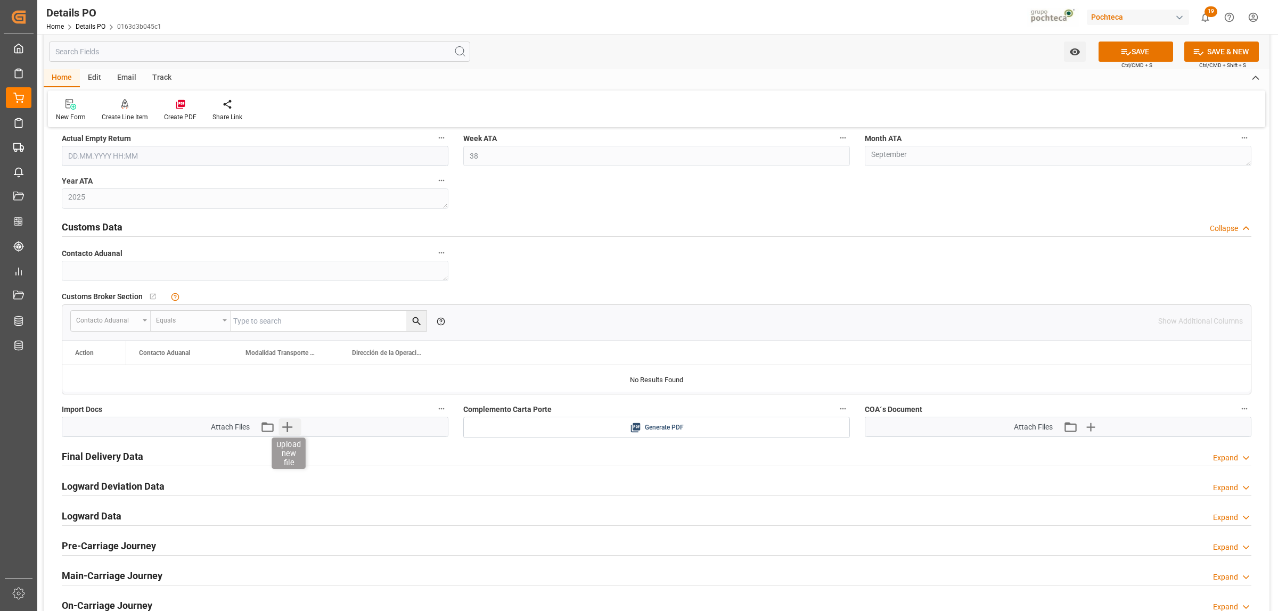
click at [285, 431] on icon "button" at bounding box center [287, 426] width 17 height 17
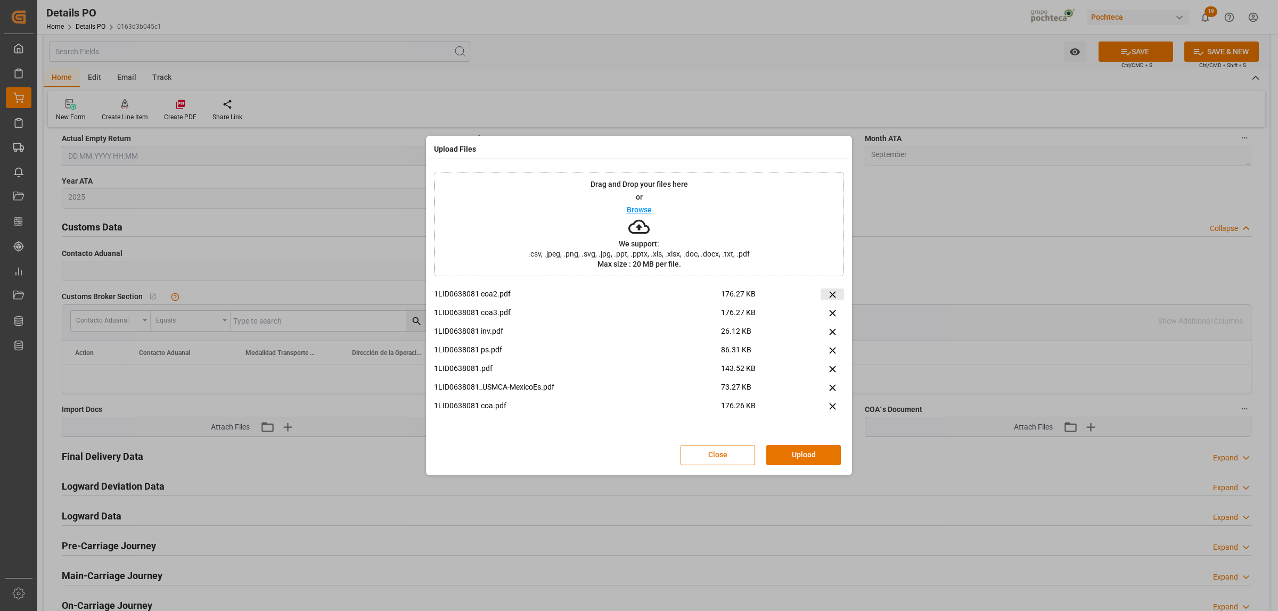
click at [832, 296] on icon at bounding box center [832, 294] width 11 height 11
click at [834, 297] on icon at bounding box center [832, 294] width 11 height 11
click at [833, 371] on icon at bounding box center [832, 369] width 6 height 6
click at [813, 455] on button "Upload" at bounding box center [803, 455] width 75 height 20
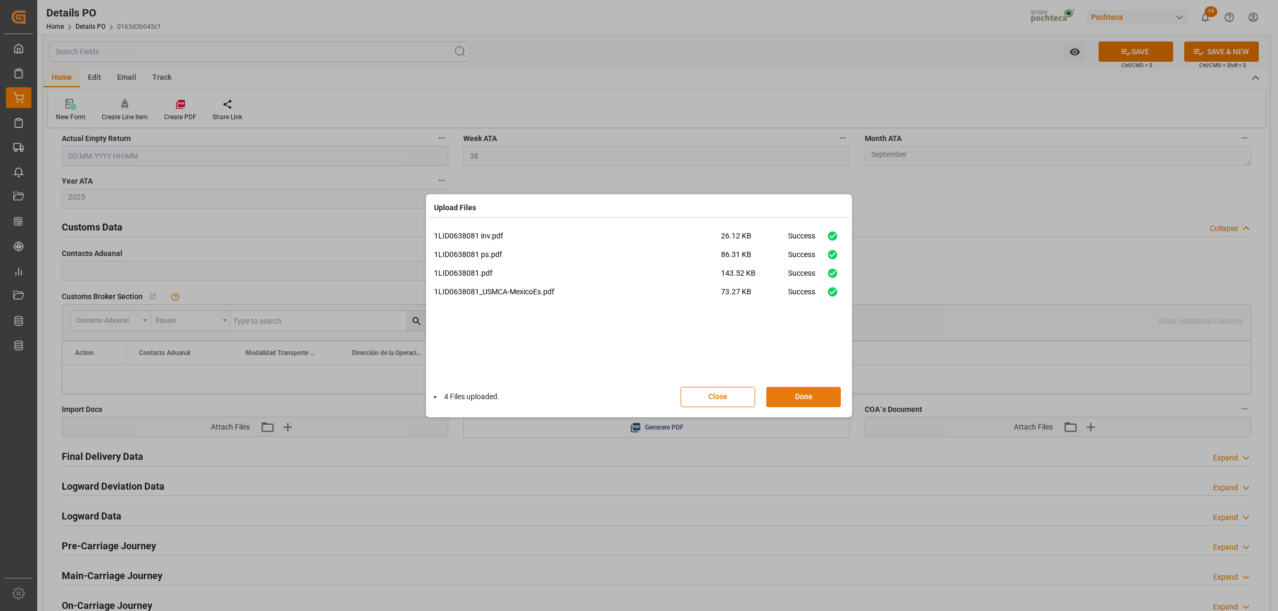
click at [808, 395] on button "Done" at bounding box center [803, 397] width 75 height 20
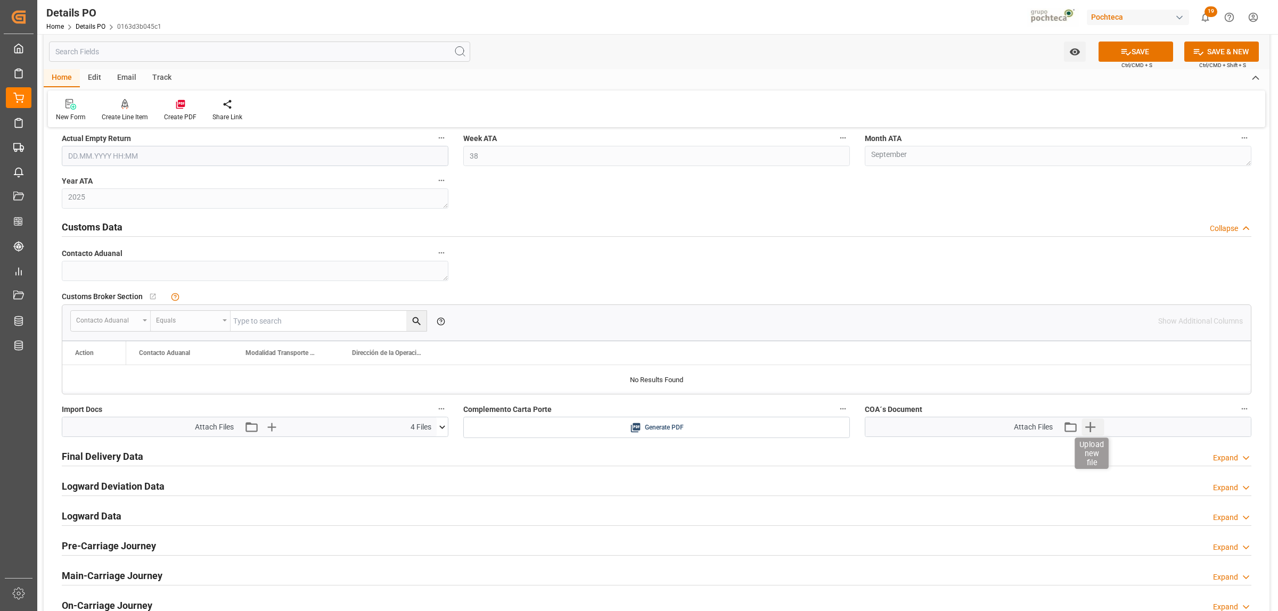
click at [1022, 427] on icon "button" at bounding box center [1090, 426] width 17 height 17
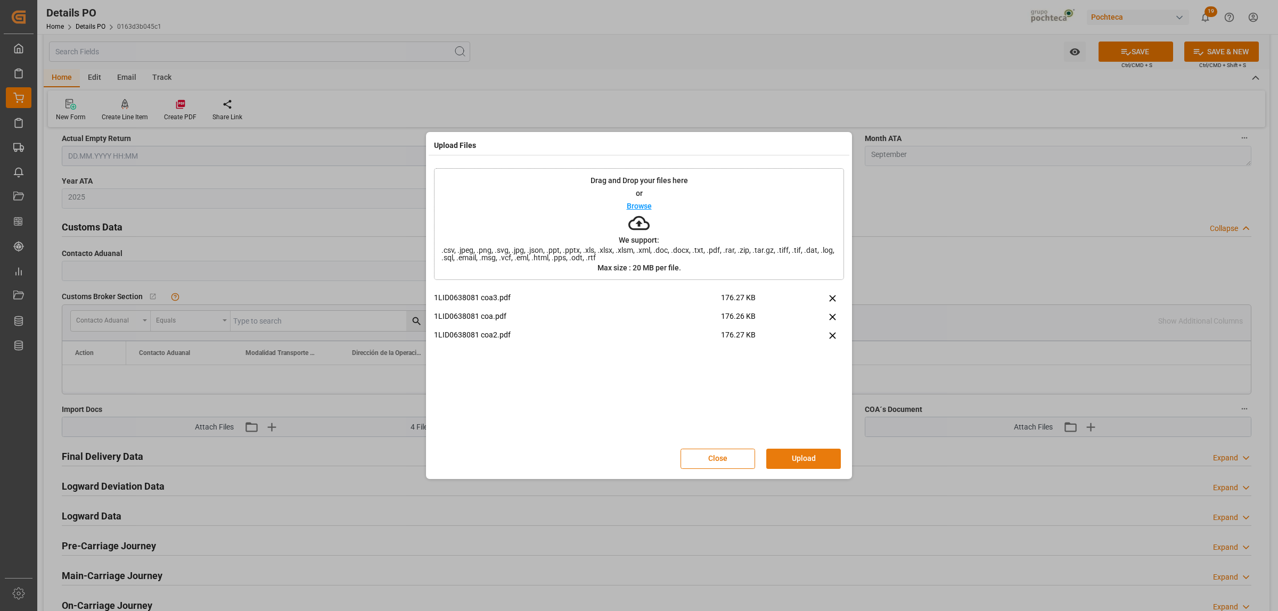
click at [809, 463] on button "Upload" at bounding box center [803, 459] width 75 height 20
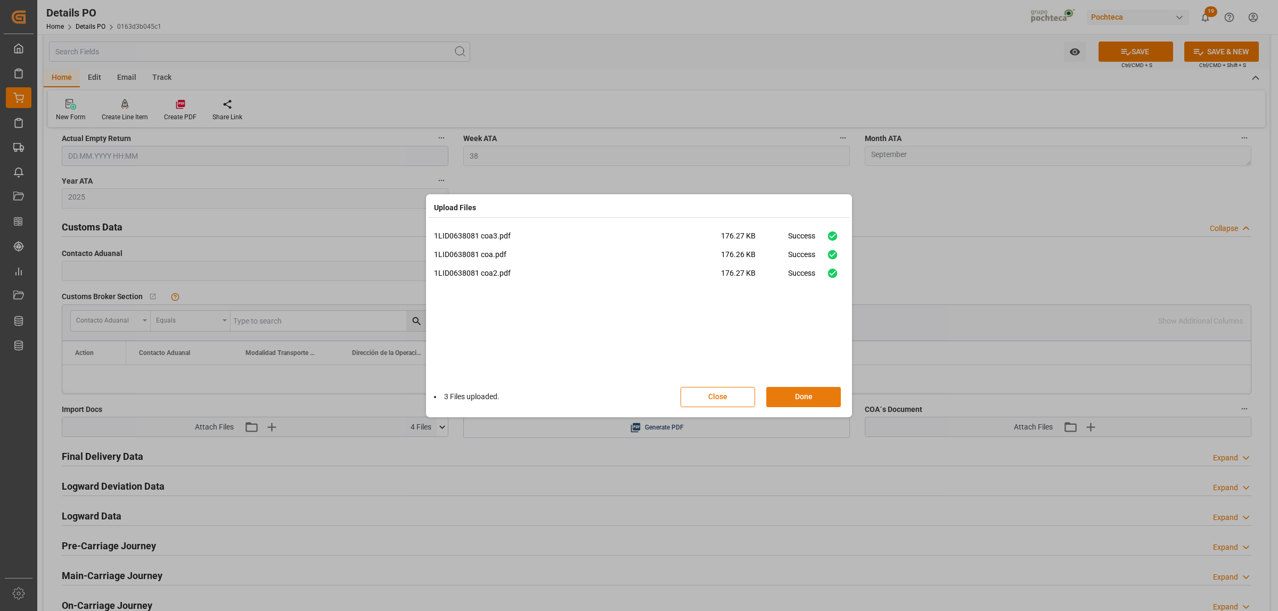
click at [803, 397] on button "Done" at bounding box center [803, 397] width 75 height 20
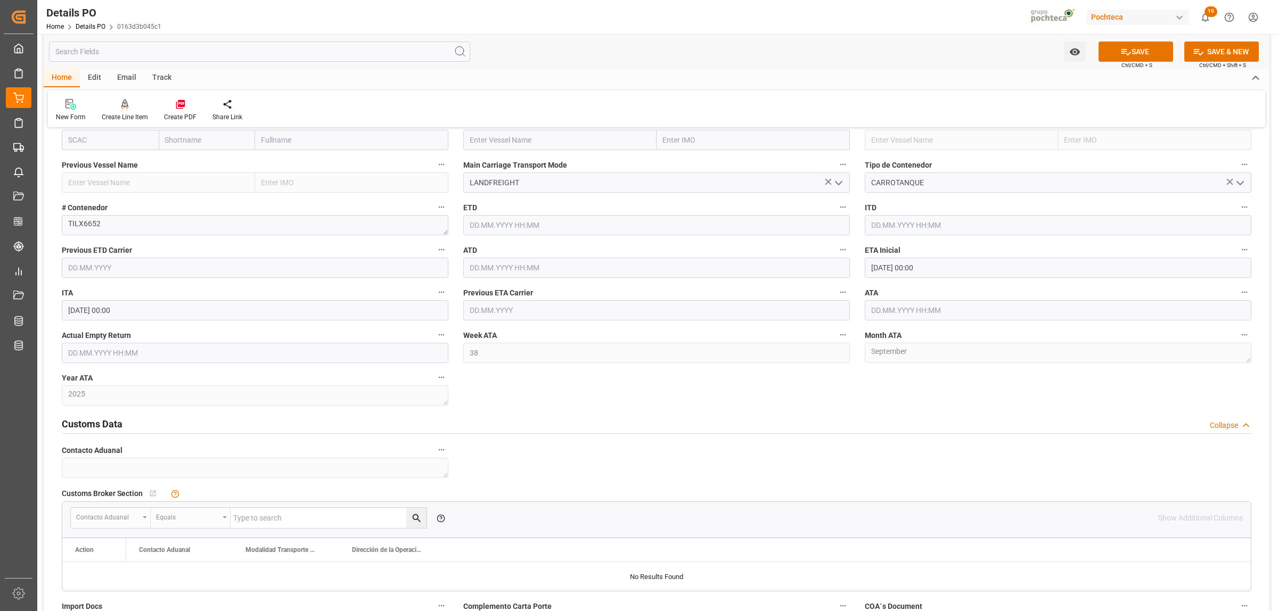
scroll to position [1464, 0]
click at [1022, 56] on button "SAVE" at bounding box center [1135, 52] width 75 height 20
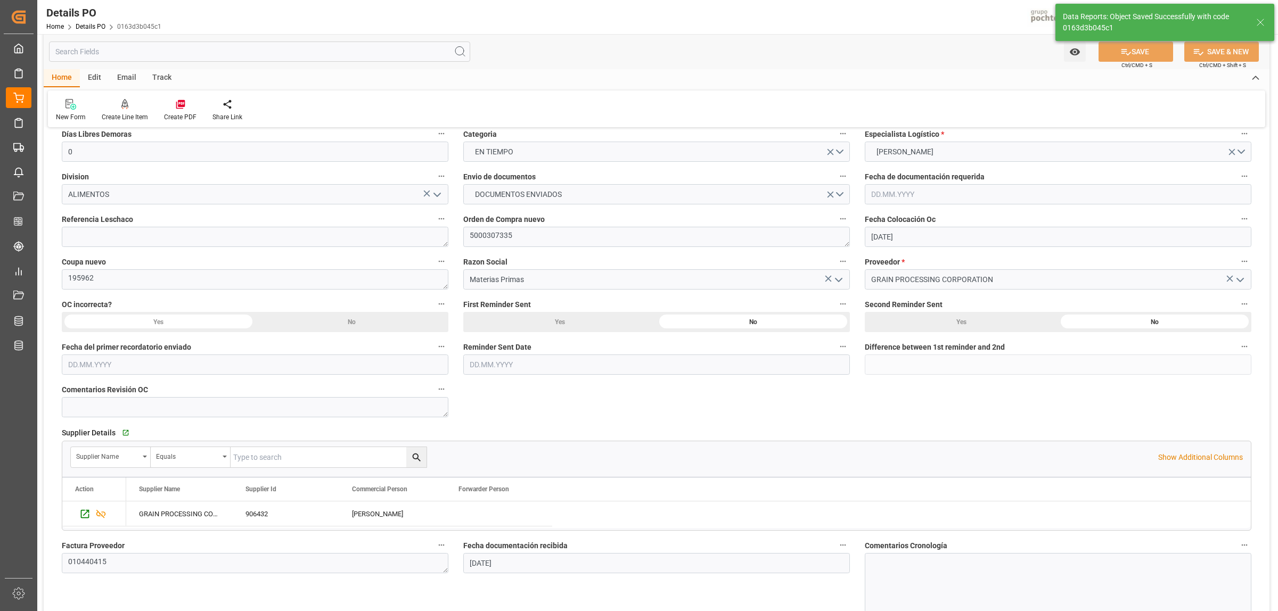
scroll to position [333, 0]
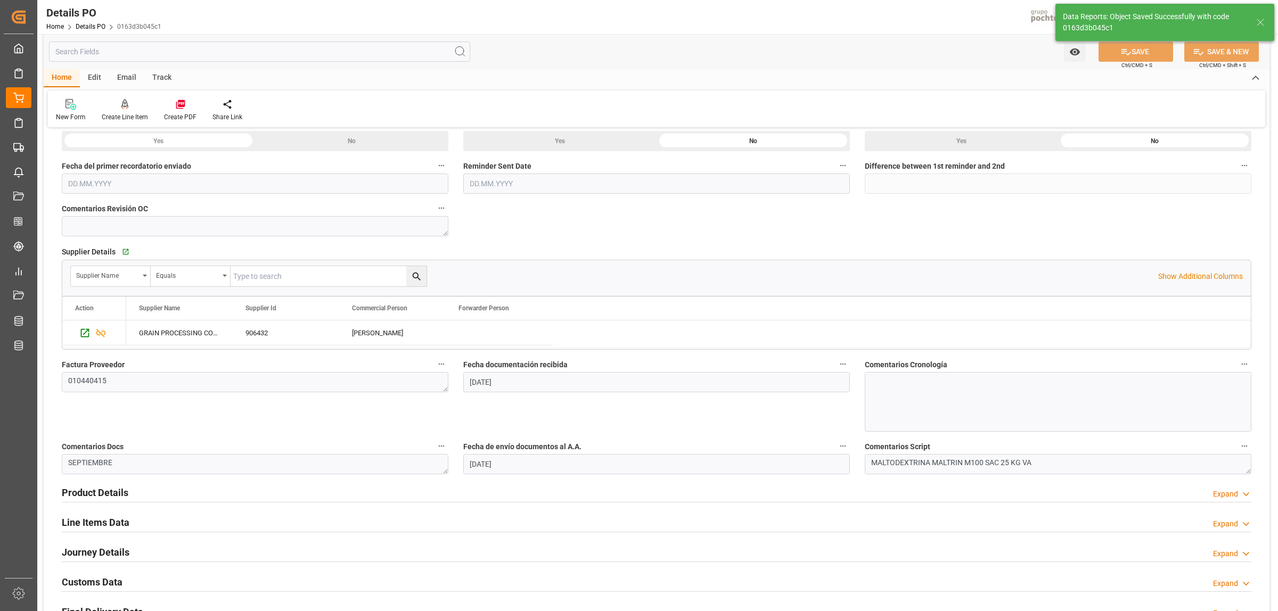
drag, startPoint x: 117, startPoint y: 523, endPoint x: 114, endPoint y: 530, distance: 7.4
click at [116, 467] on h2 "Line Items Data" at bounding box center [96, 522] width 68 height 14
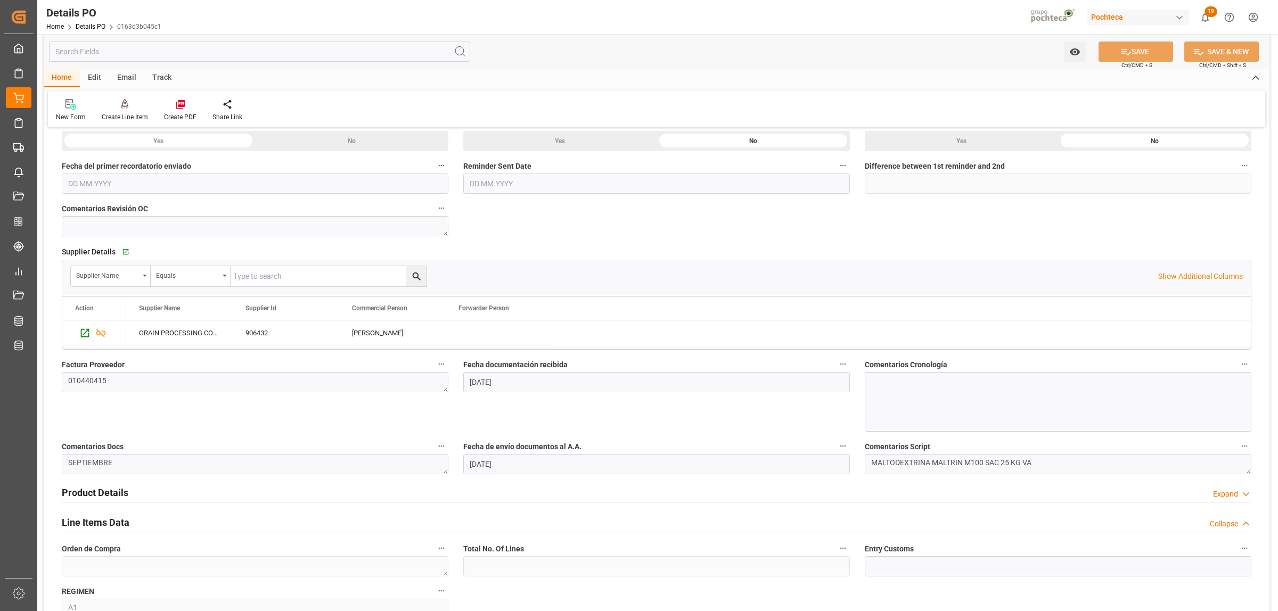
scroll to position [532, 0]
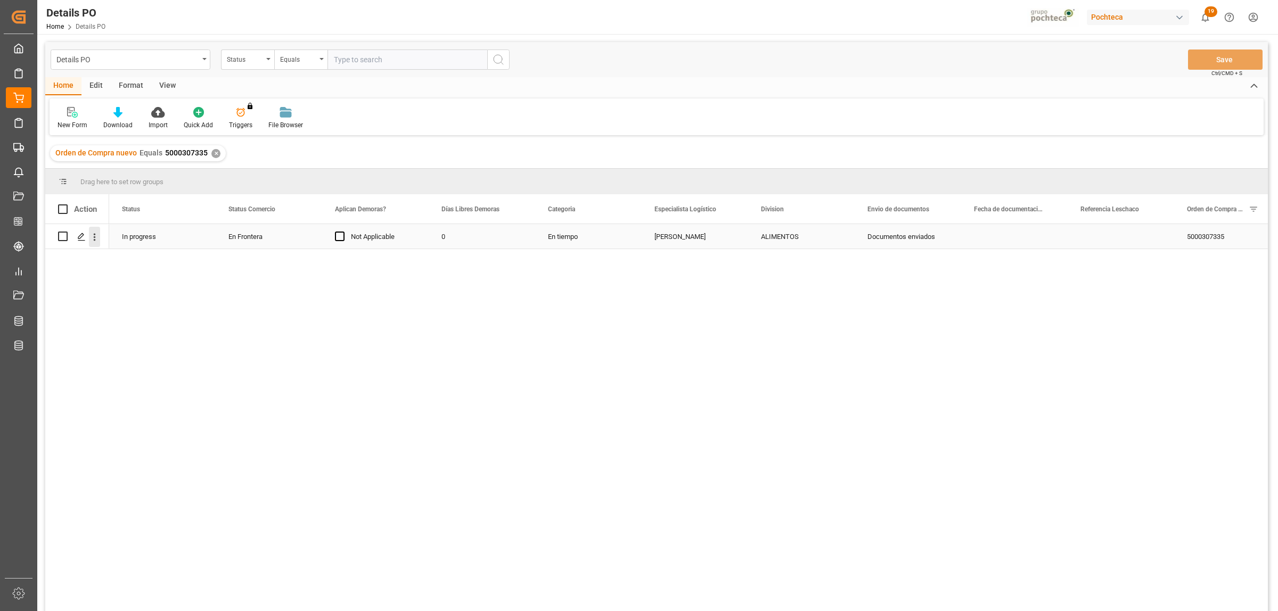
click at [97, 233] on icon "open menu" at bounding box center [94, 237] width 11 height 11
click at [159, 368] on span "Create and Link Child Object" at bounding box center [164, 368] width 97 height 11
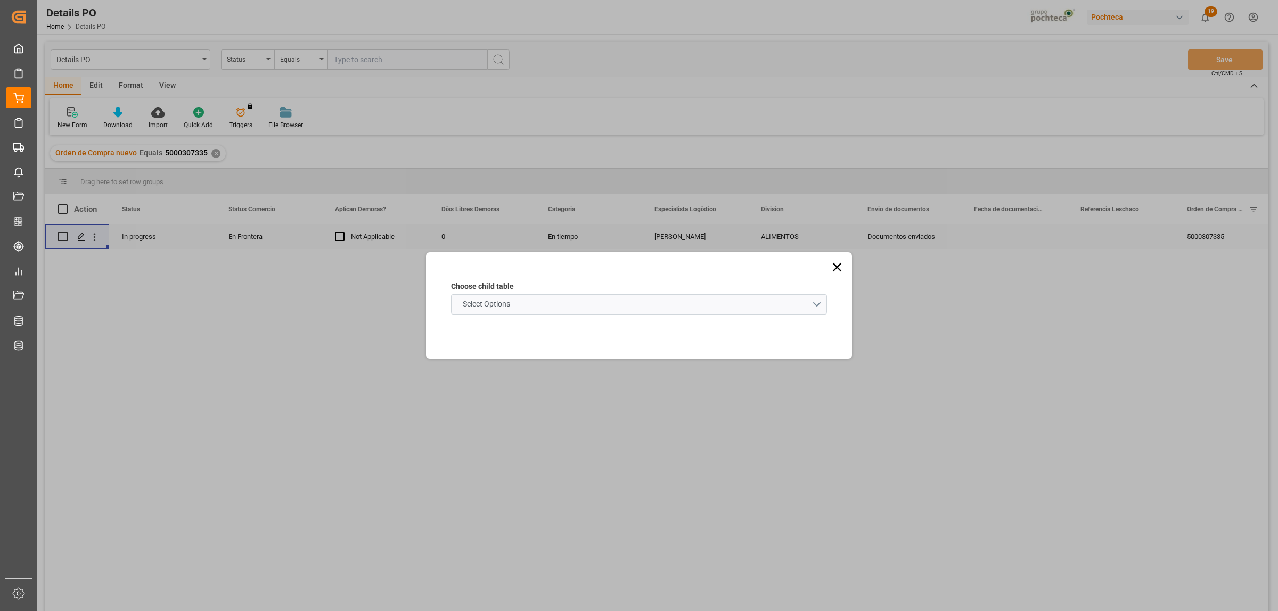
click at [818, 307] on schema "Select Options" at bounding box center [639, 304] width 376 height 20
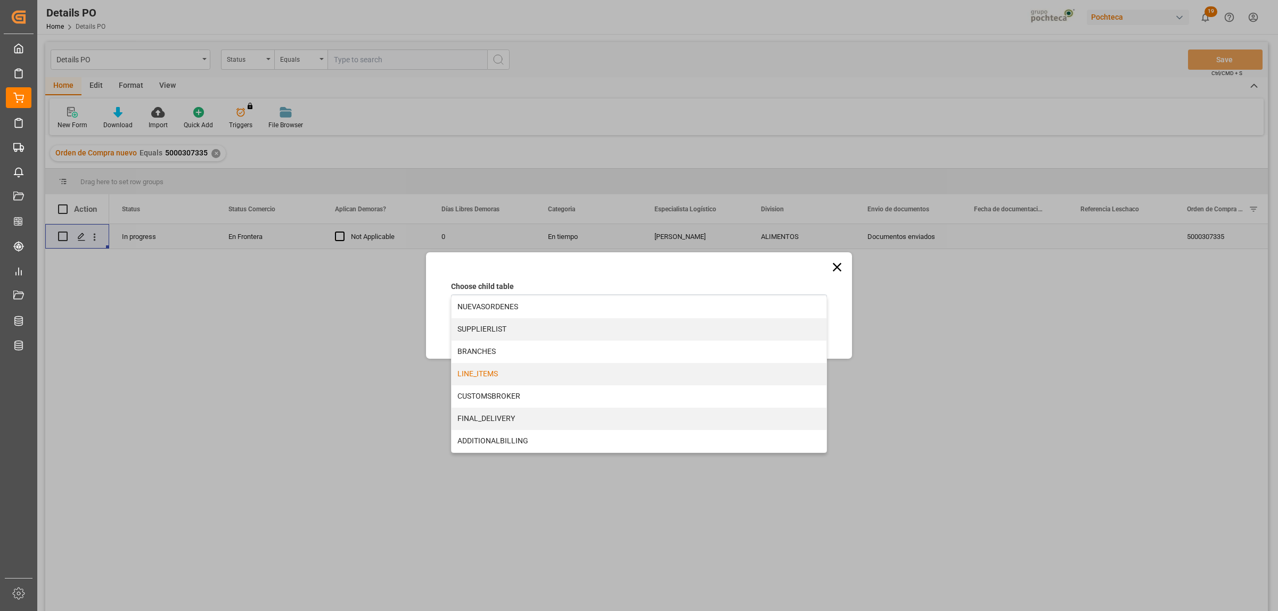
click at [494, 371] on div "LINE_ITEMS" at bounding box center [638, 374] width 375 height 22
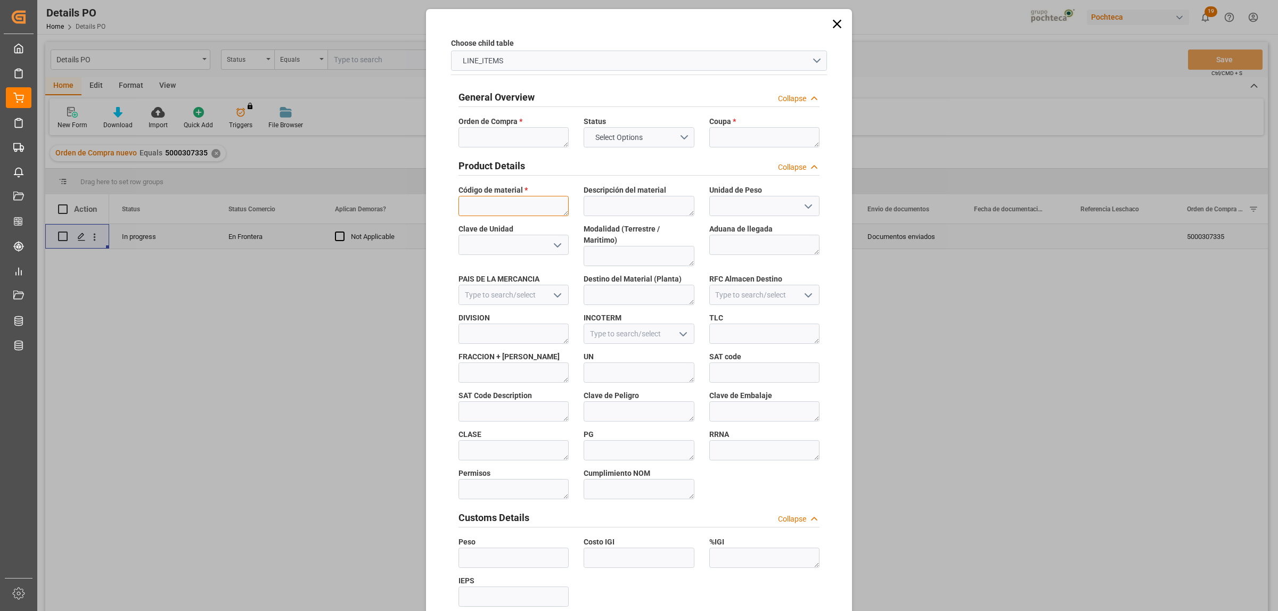
click at [506, 211] on textarea at bounding box center [513, 206] width 110 height 20
type textarea "56936"
click at [493, 130] on textarea at bounding box center [513, 137] width 110 height 20
paste textarea "5000307335"
type textarea "5000307335"
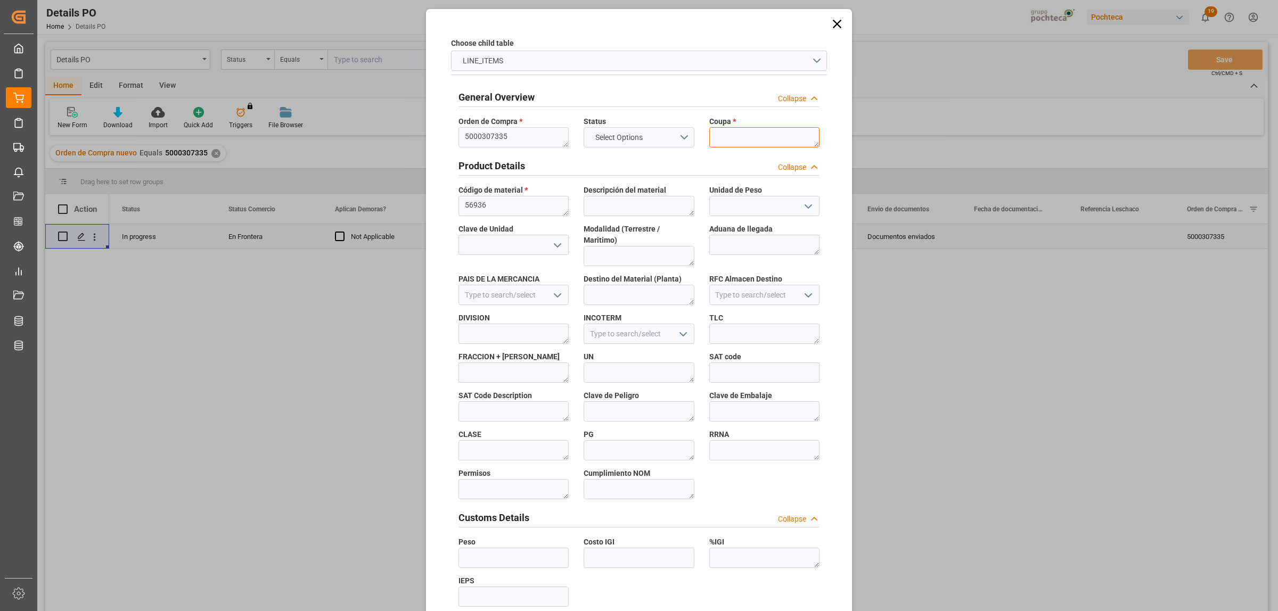
click at [752, 136] on textarea at bounding box center [764, 137] width 110 height 20
paste textarea "195962"
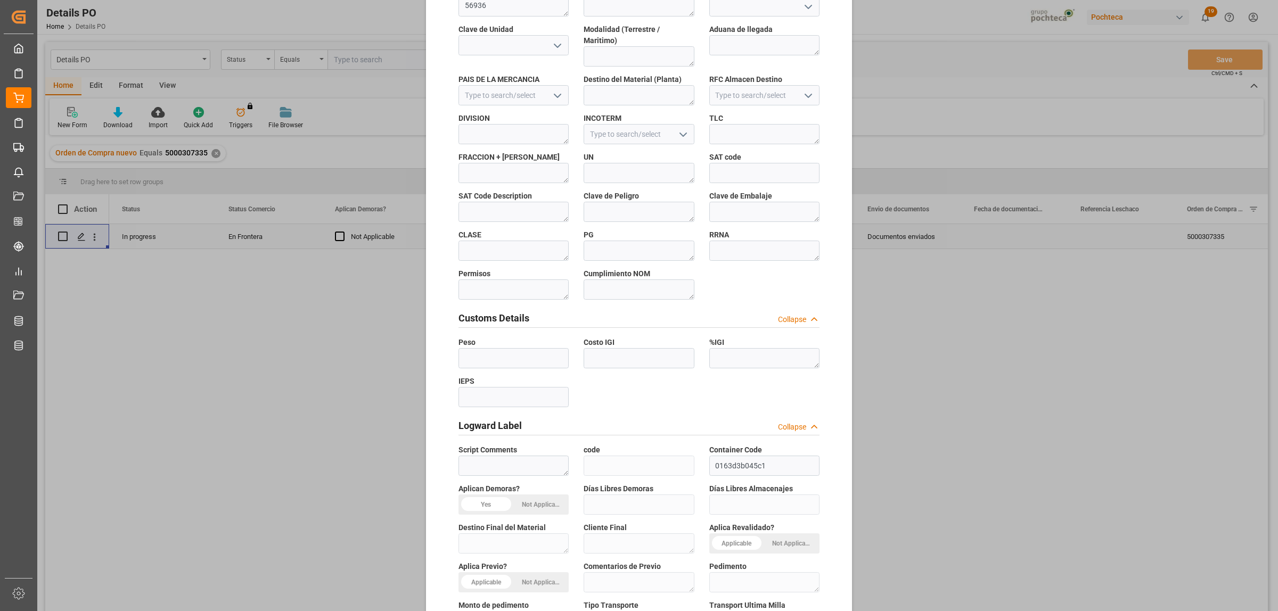
scroll to position [312, 0]
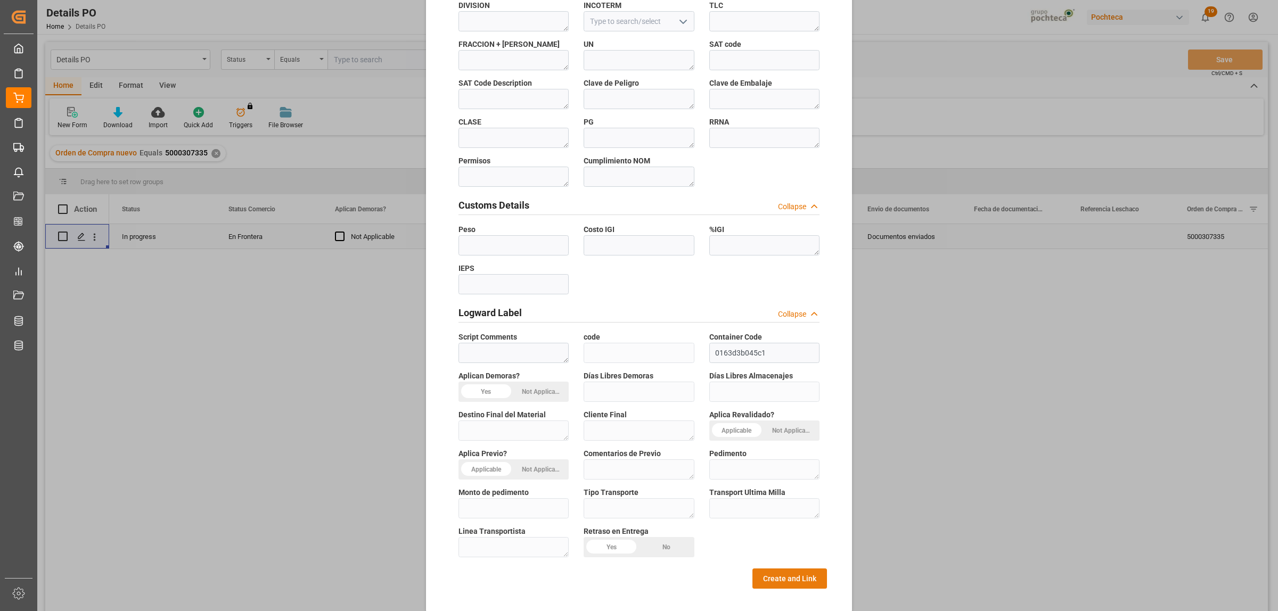
type textarea "195962"
click at [768, 467] on button "Create and Link" at bounding box center [789, 579] width 75 height 20
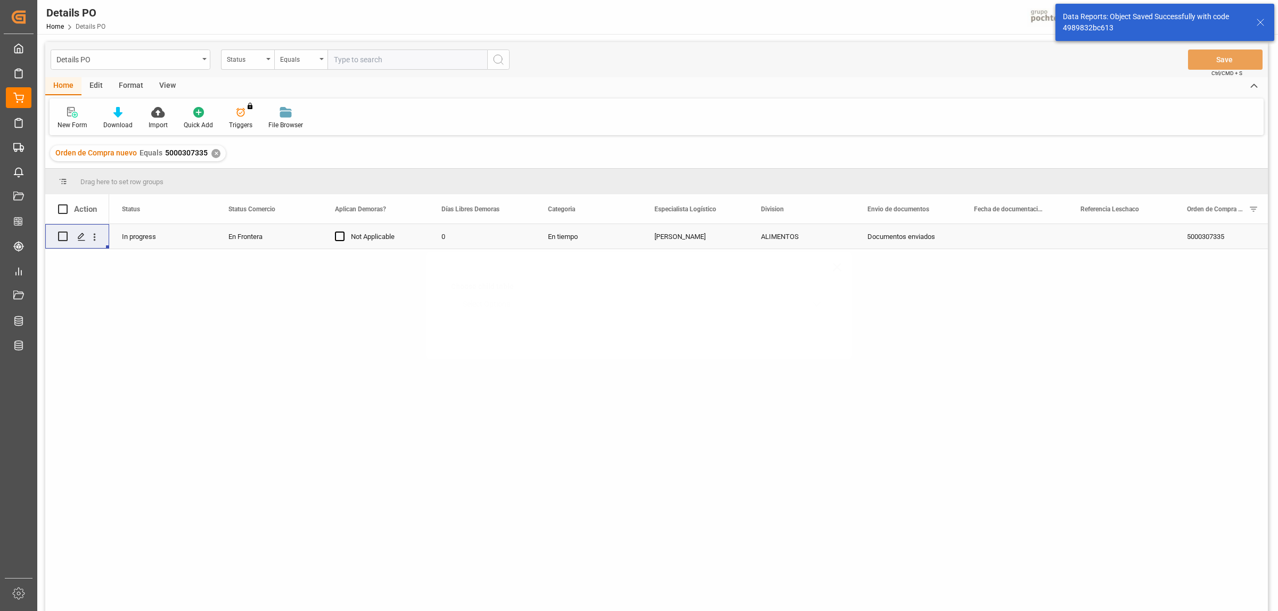
scroll to position [0, 0]
click at [84, 240] on icon "Press SPACE to select this row." at bounding box center [81, 237] width 9 height 9
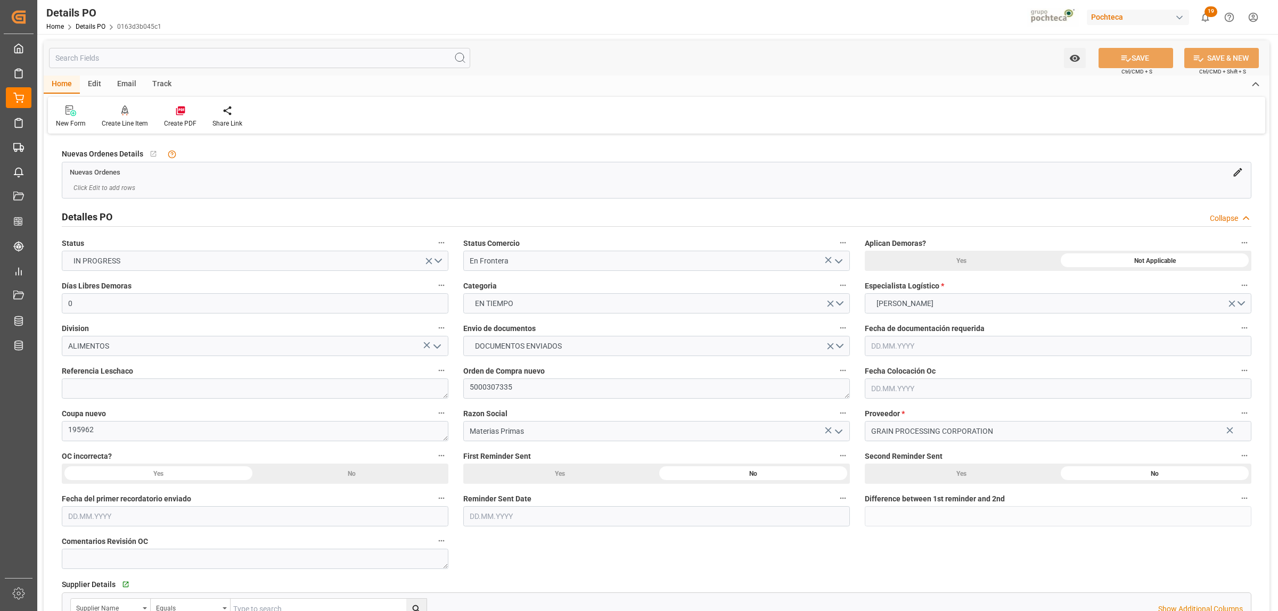
type input "0"
type input "[DATE]"
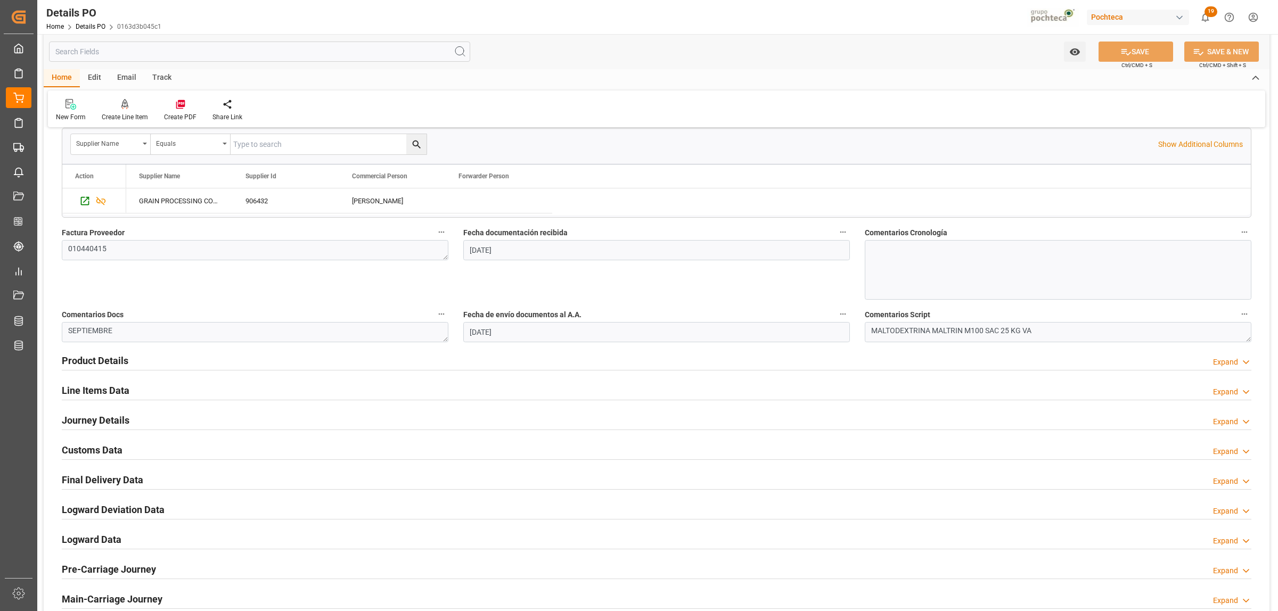
scroll to position [466, 0]
click at [182, 107] on icon at bounding box center [180, 104] width 11 height 11
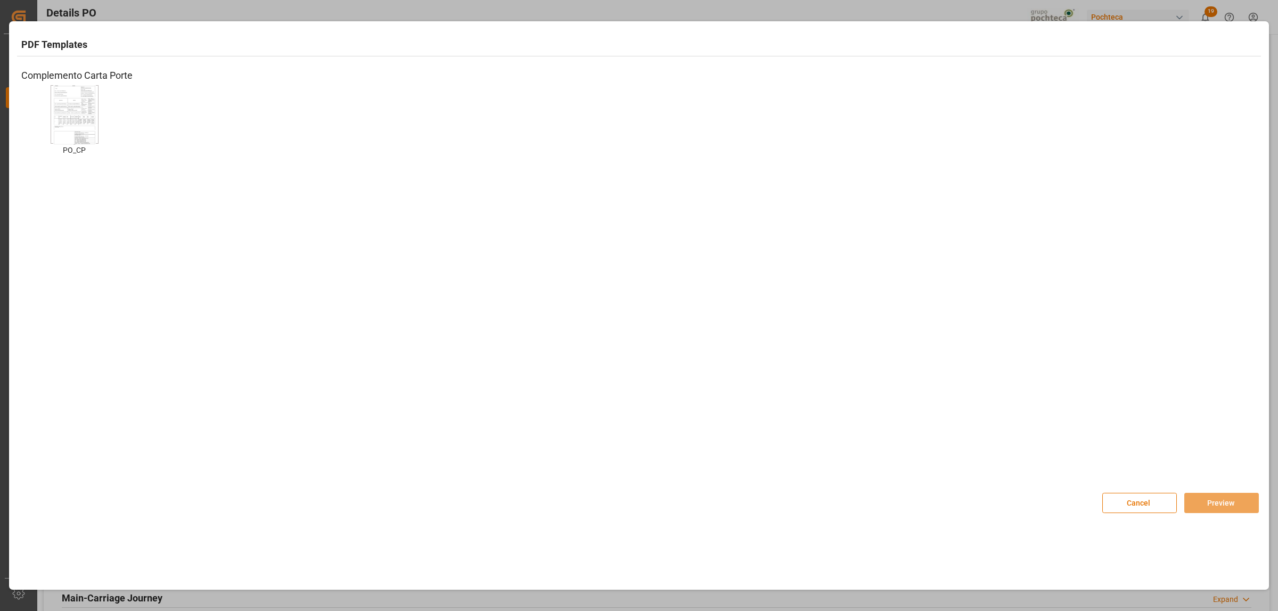
click at [62, 120] on img at bounding box center [74, 115] width 43 height 60
click at [1022, 467] on button "Preview" at bounding box center [1221, 503] width 75 height 20
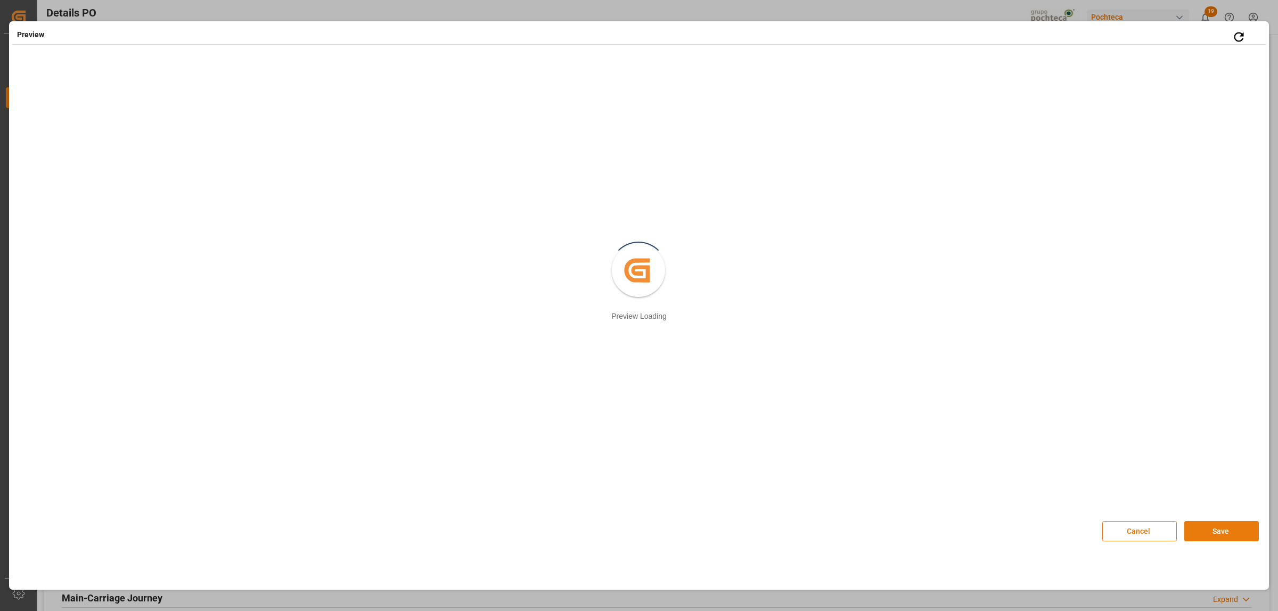
click at [1022, 467] on button "Save" at bounding box center [1221, 531] width 75 height 20
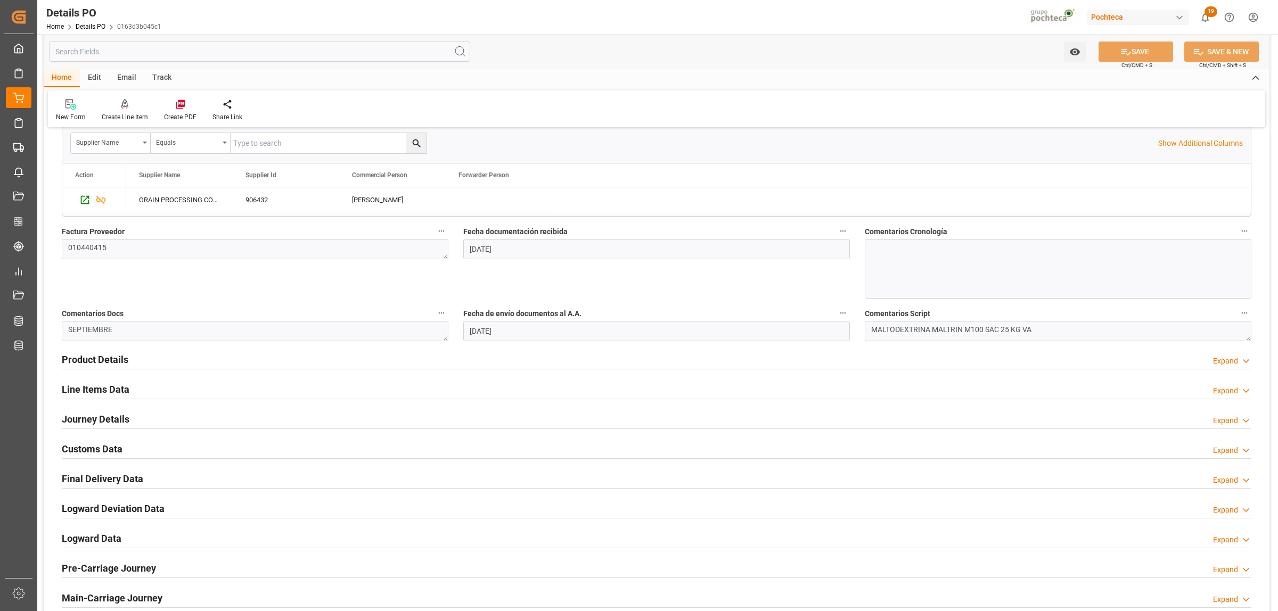
click at [110, 451] on h2 "Customs Data" at bounding box center [92, 449] width 61 height 14
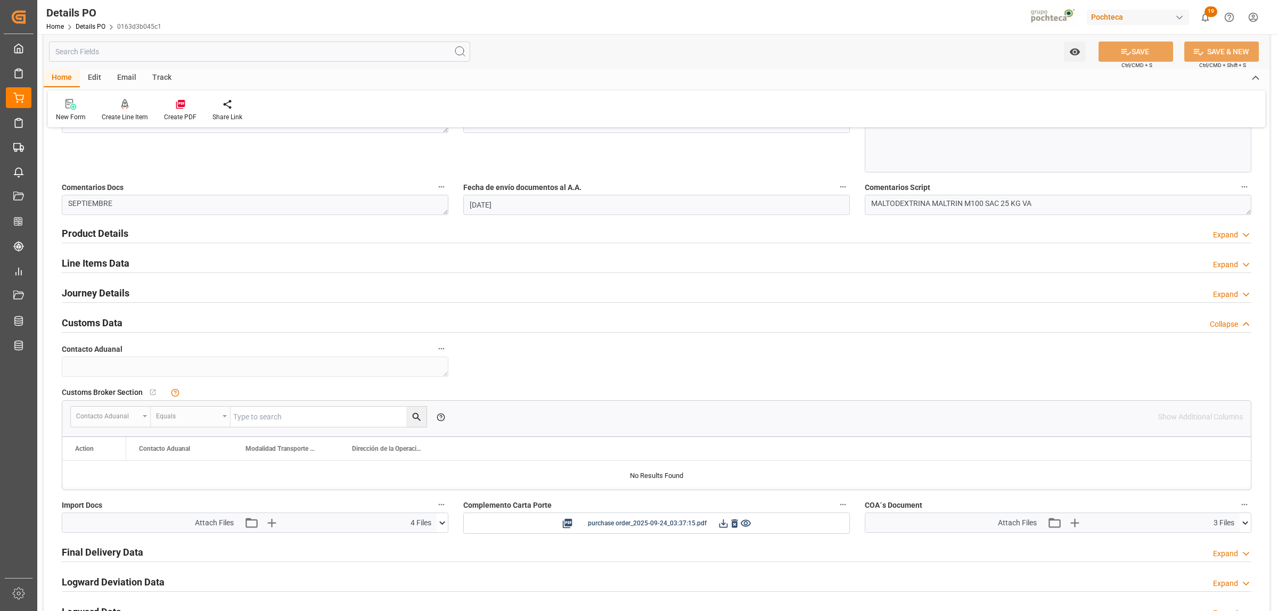
scroll to position [665, 0]
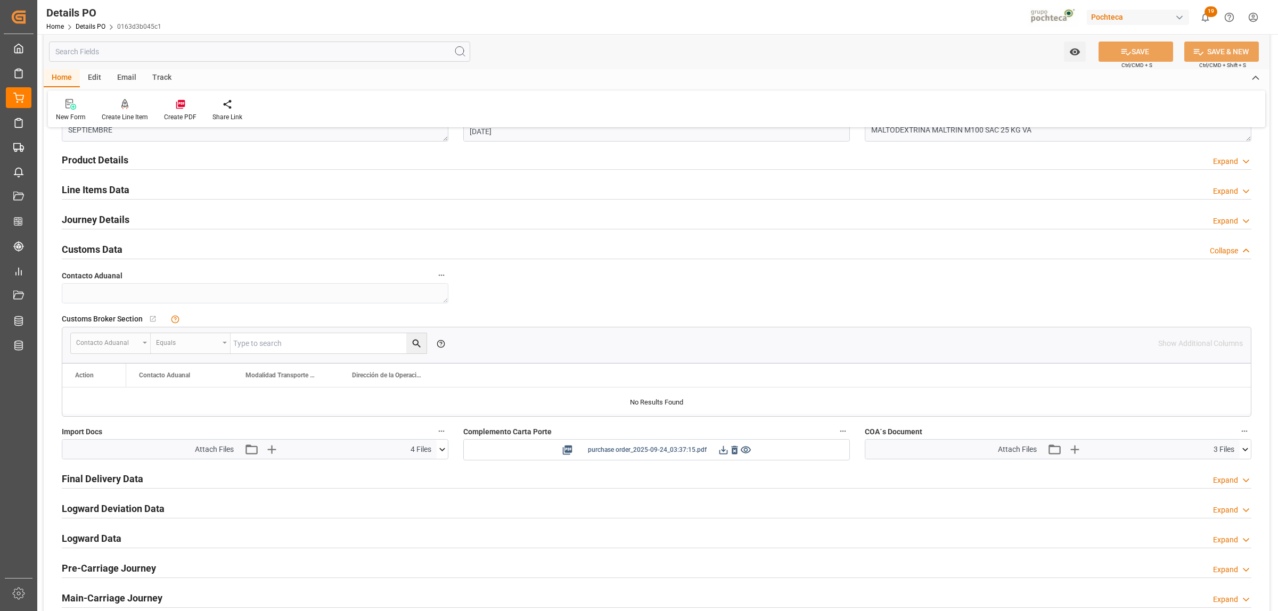
click at [718, 453] on icon at bounding box center [723, 450] width 11 height 11
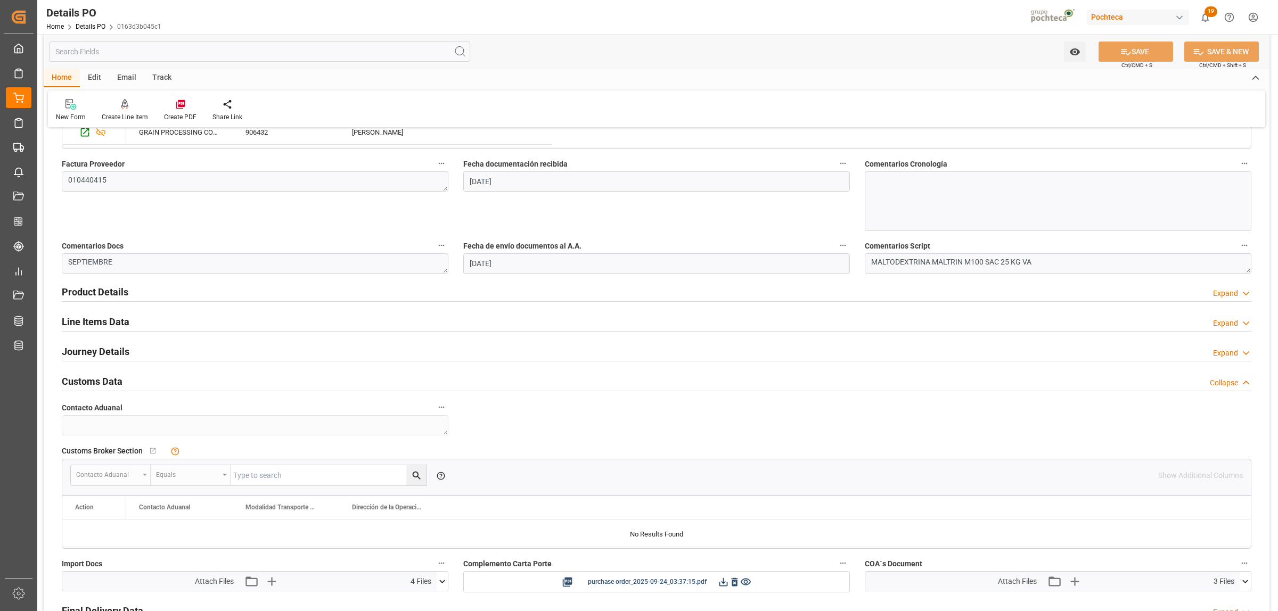
scroll to position [532, 0]
click at [92, 352] on h2 "Journey Details" at bounding box center [96, 353] width 68 height 14
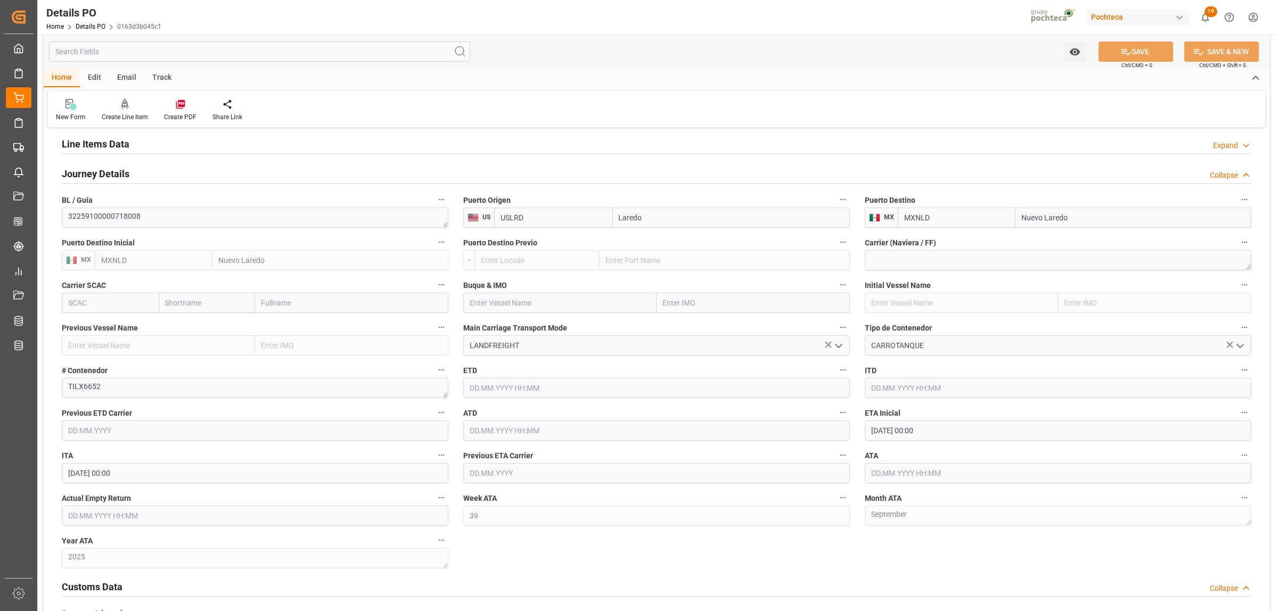
scroll to position [732, 0]
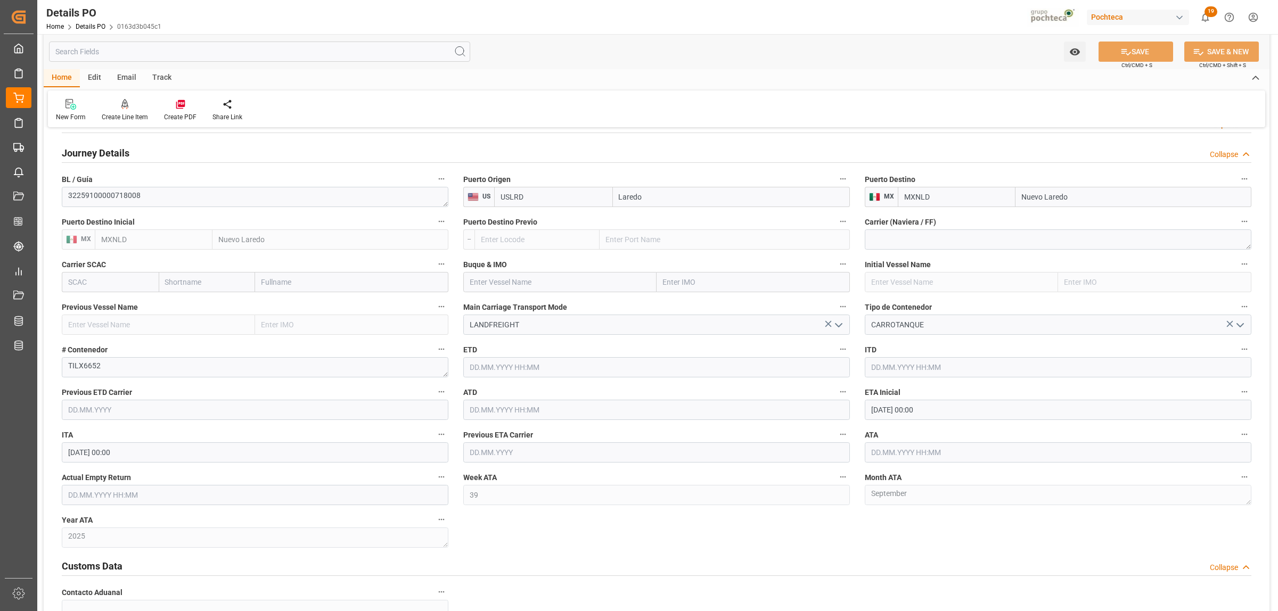
click at [901, 453] on input "text" at bounding box center [1058, 452] width 386 height 20
click at [900, 397] on span "23" at bounding box center [898, 399] width 7 height 7
type input "[DATE] 00:00"
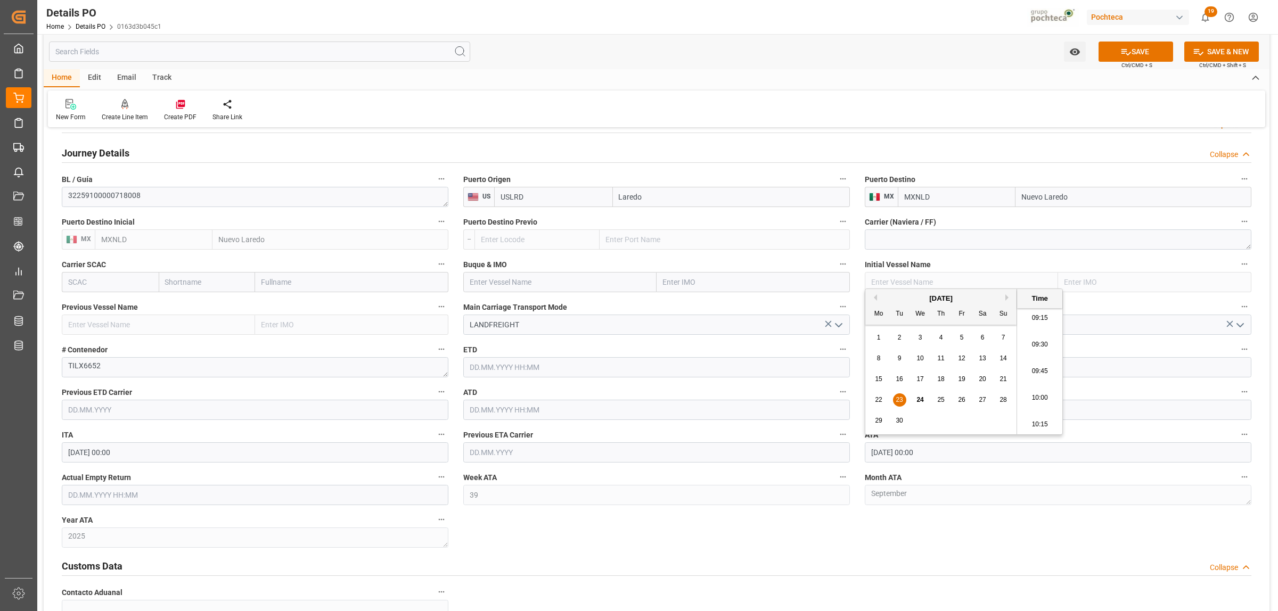
click at [908, 467] on div "Nuevas Ordenes Details   No child Object linked Nuevas Ordenes Click Edit to ad…" at bounding box center [656, 188] width 1225 height 1566
click at [1022, 55] on button "SAVE" at bounding box center [1135, 52] width 75 height 20
